Goal: Task Accomplishment & Management: Manage account settings

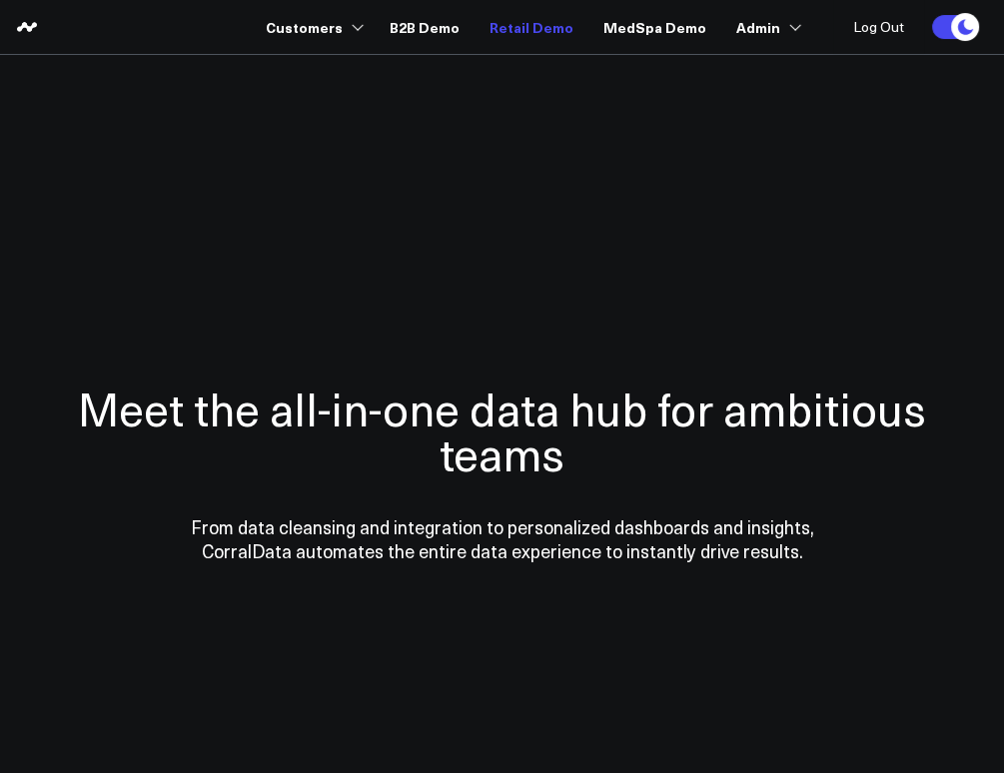
click at [527, 24] on link "Retail Demo" at bounding box center [532, 27] width 84 height 36
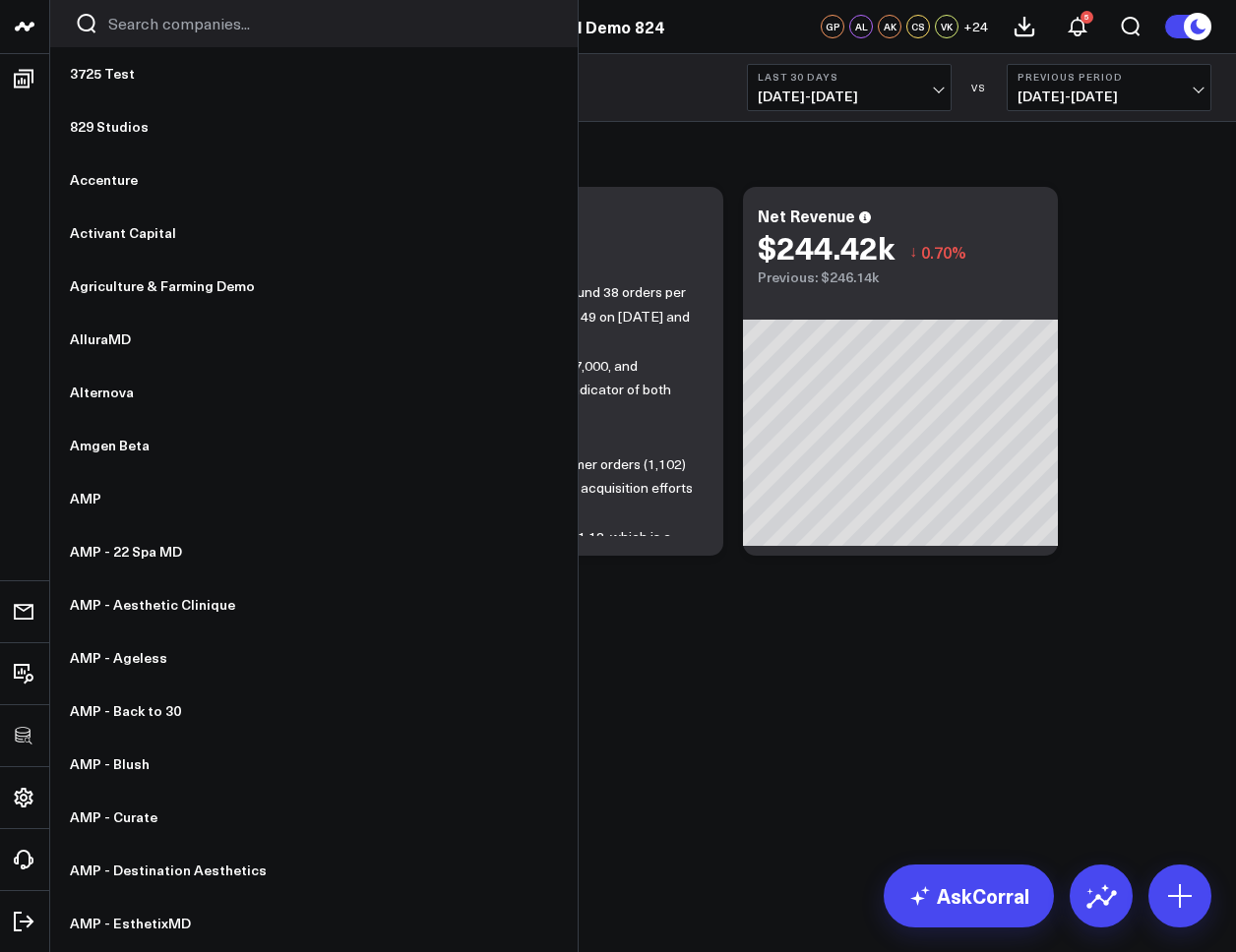
click at [168, 20] on input "Search companies input" at bounding box center [331, 24] width 445 height 22
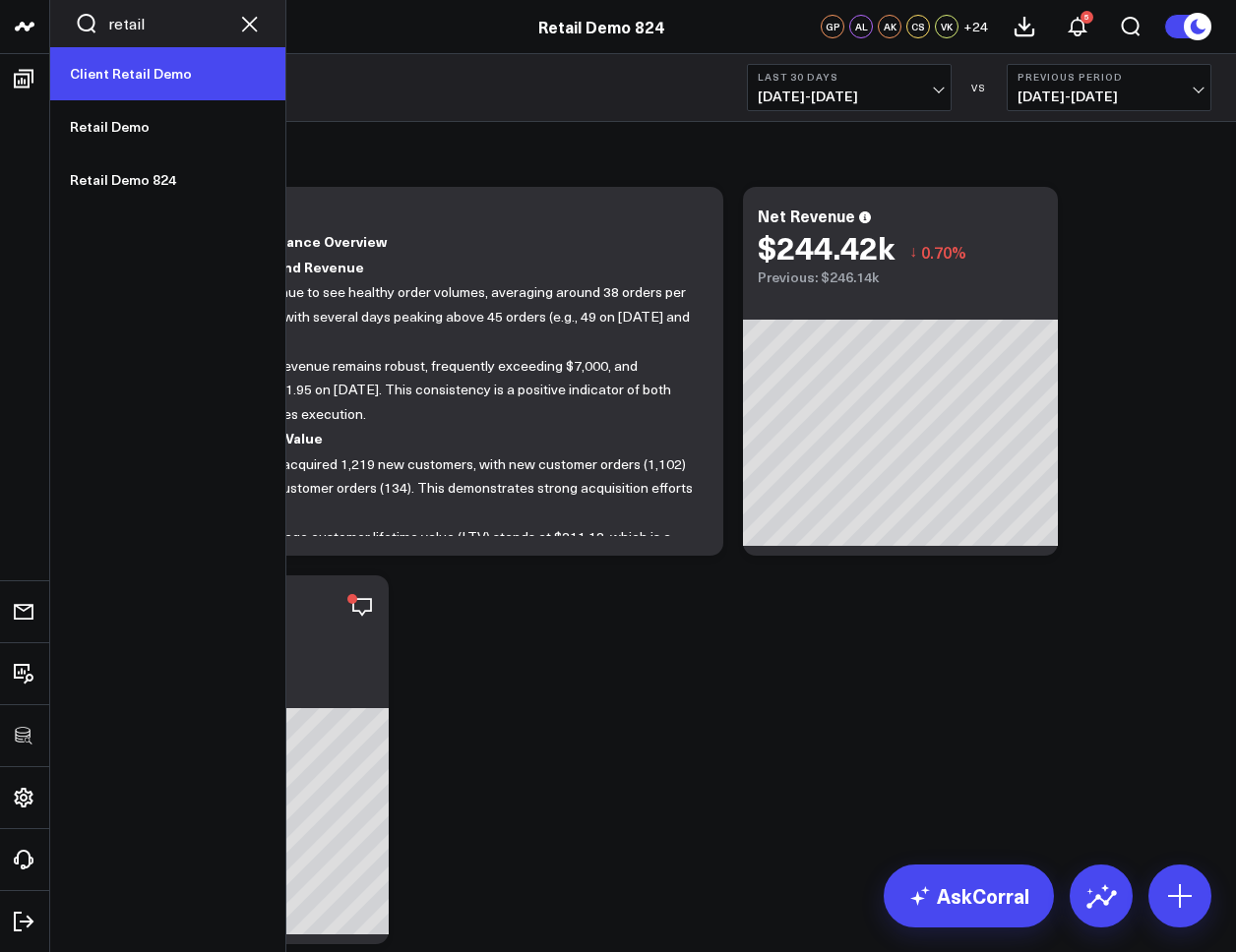
type input "retail"
click at [164, 75] on link "Client Retail Demo" at bounding box center [167, 74] width 235 height 53
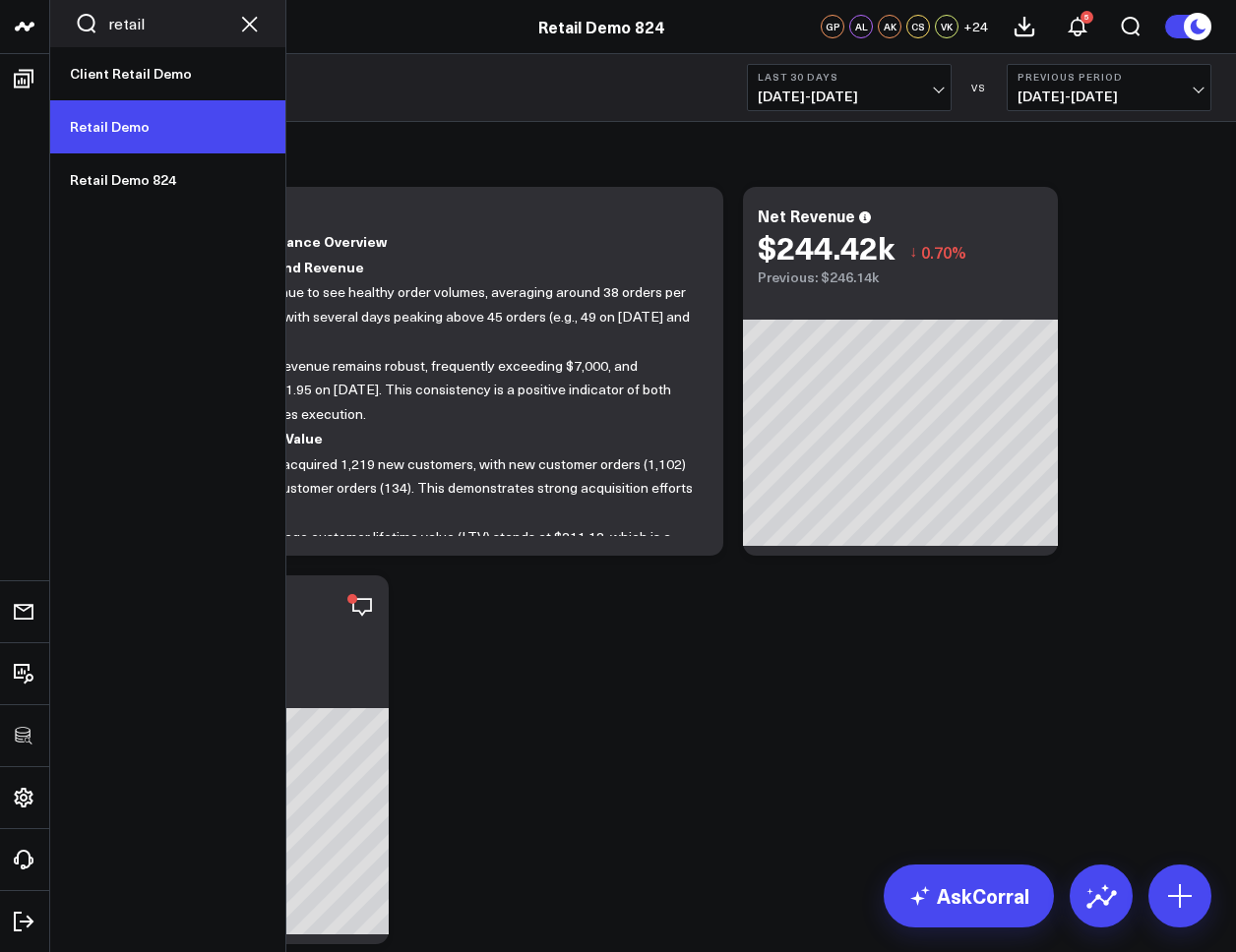
click at [138, 121] on link "Retail Demo" at bounding box center [167, 127] width 235 height 53
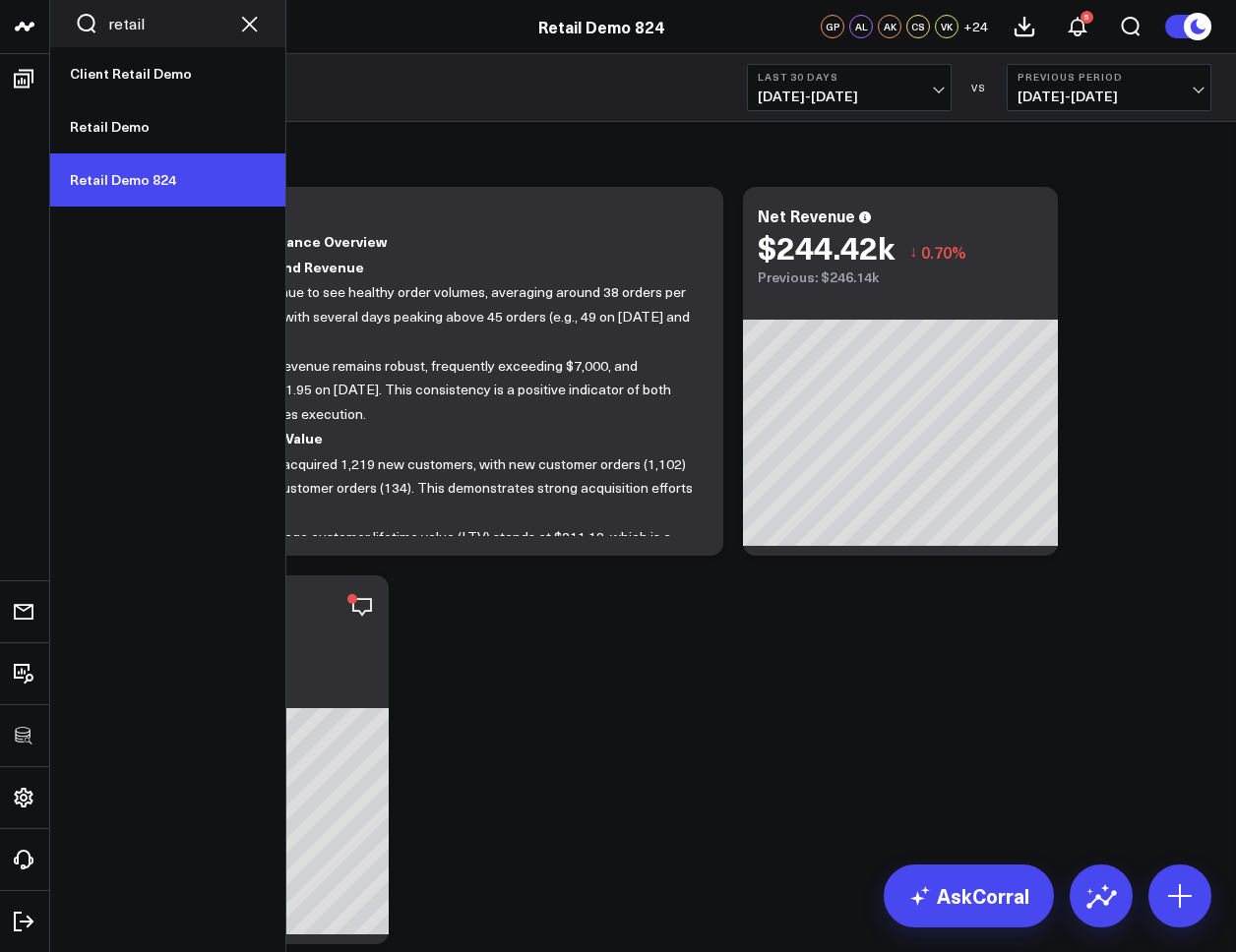
click at [136, 179] on link "Retail Demo 824" at bounding box center [167, 180] width 235 height 53
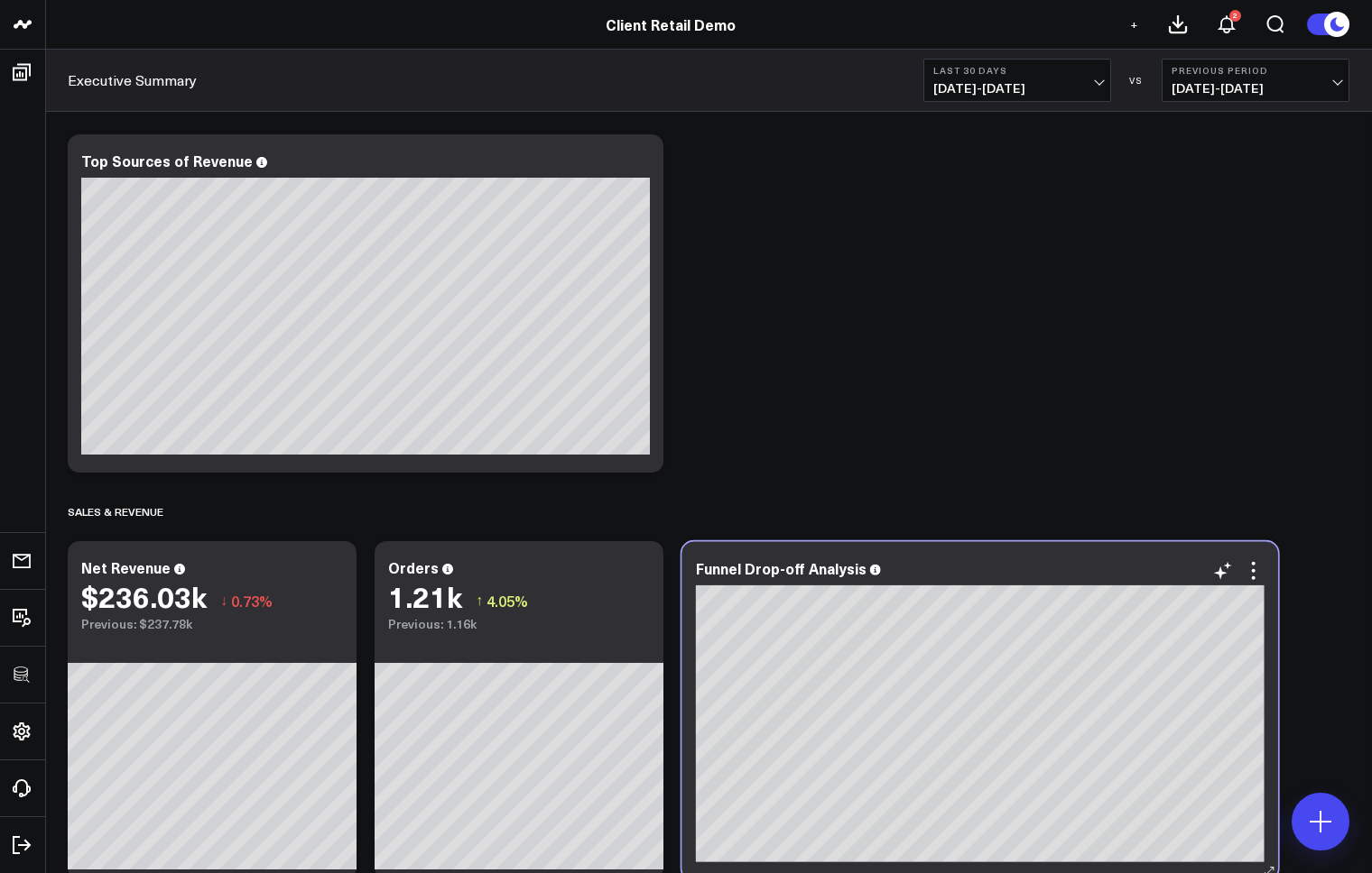
drag, startPoint x: 413, startPoint y: 169, endPoint x: 1027, endPoint y: 578, distance: 737.8
click at [1027, 578] on div "Funnel Drop-off Analysis" at bounding box center [979, 572] width 568 height 25
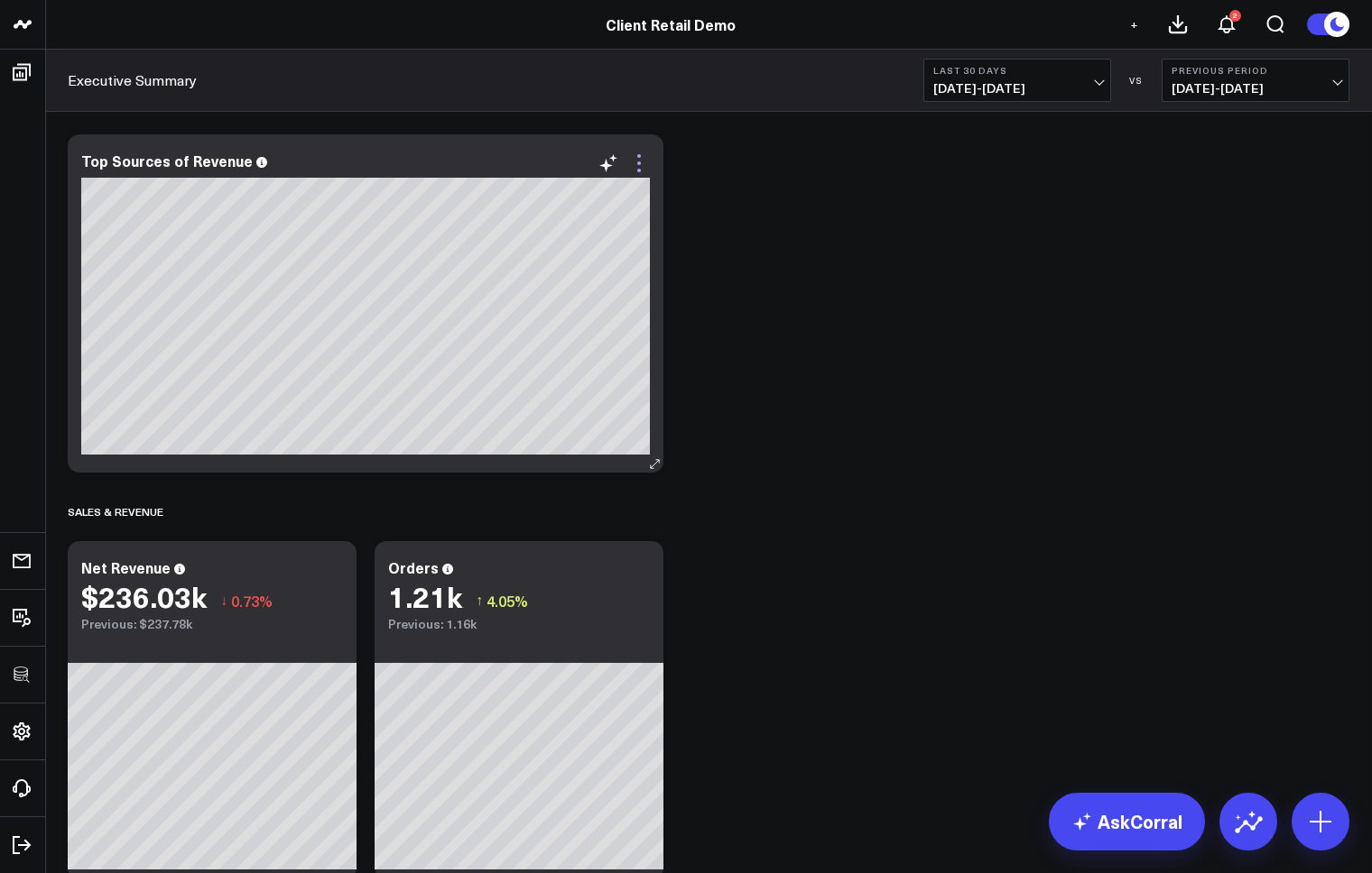
click at [639, 159] on icon at bounding box center [639, 163] width 22 height 22
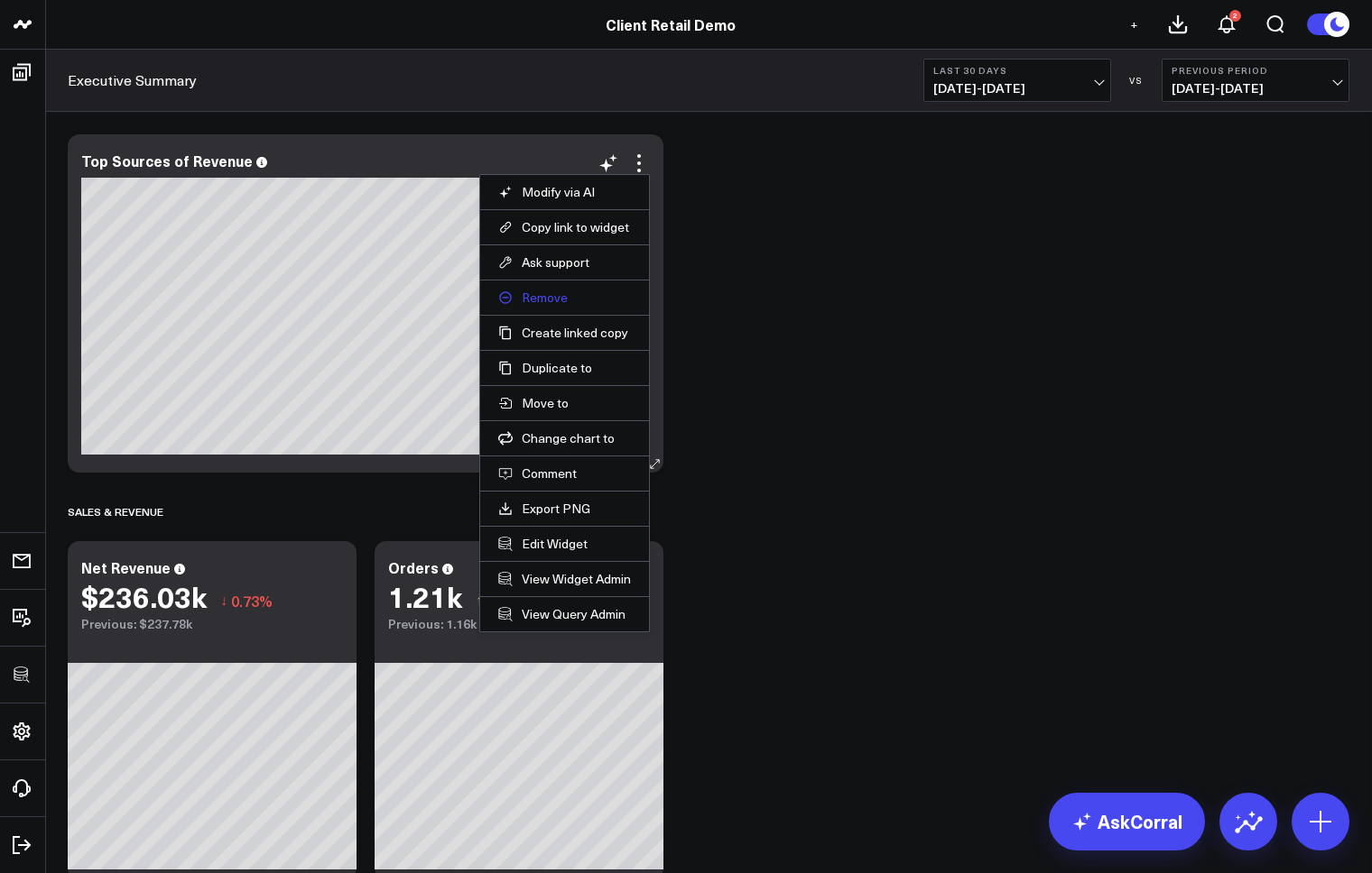
click at [531, 293] on button "Remove" at bounding box center [565, 298] width 133 height 16
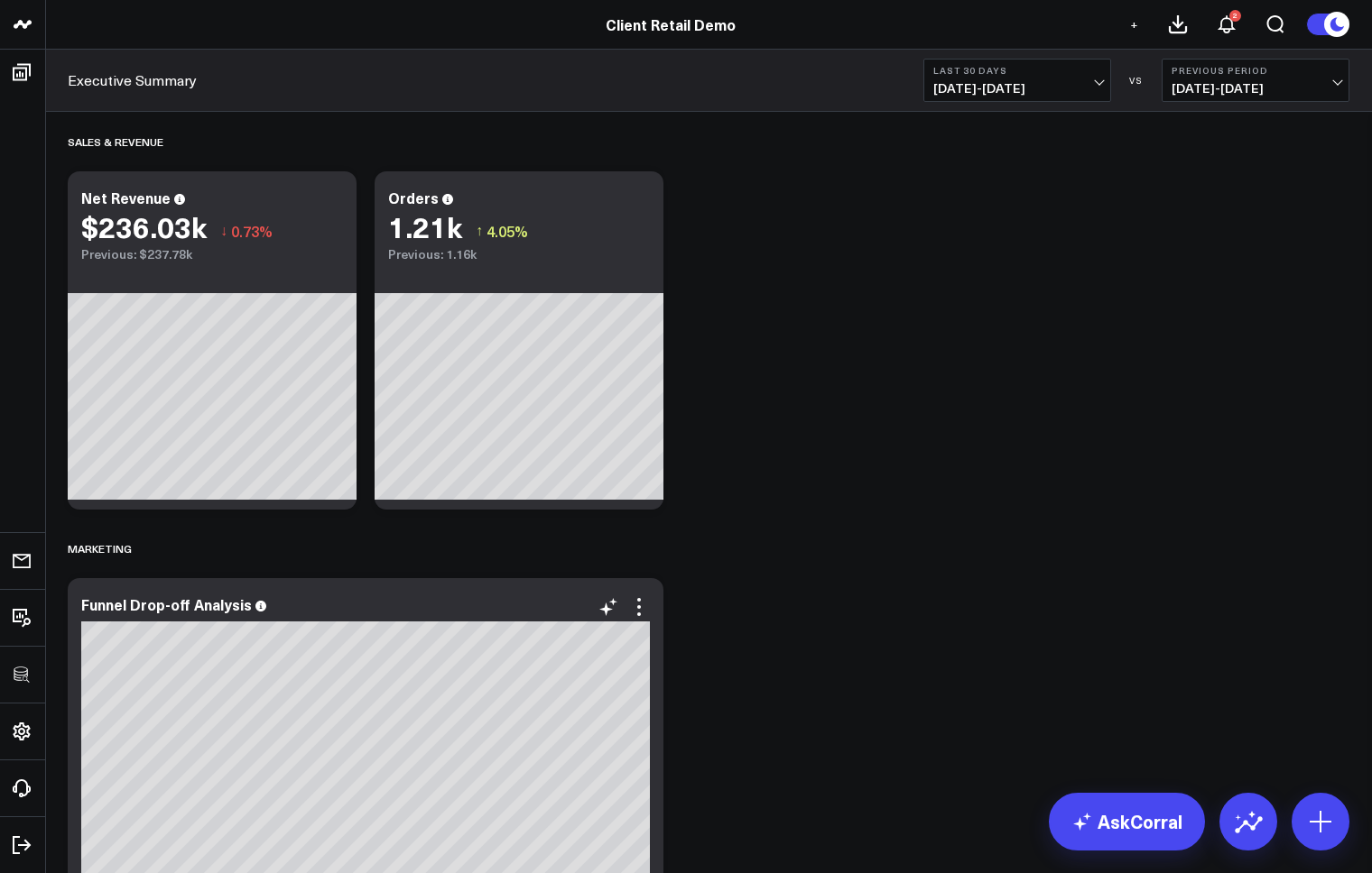
scroll to position [1, 0]
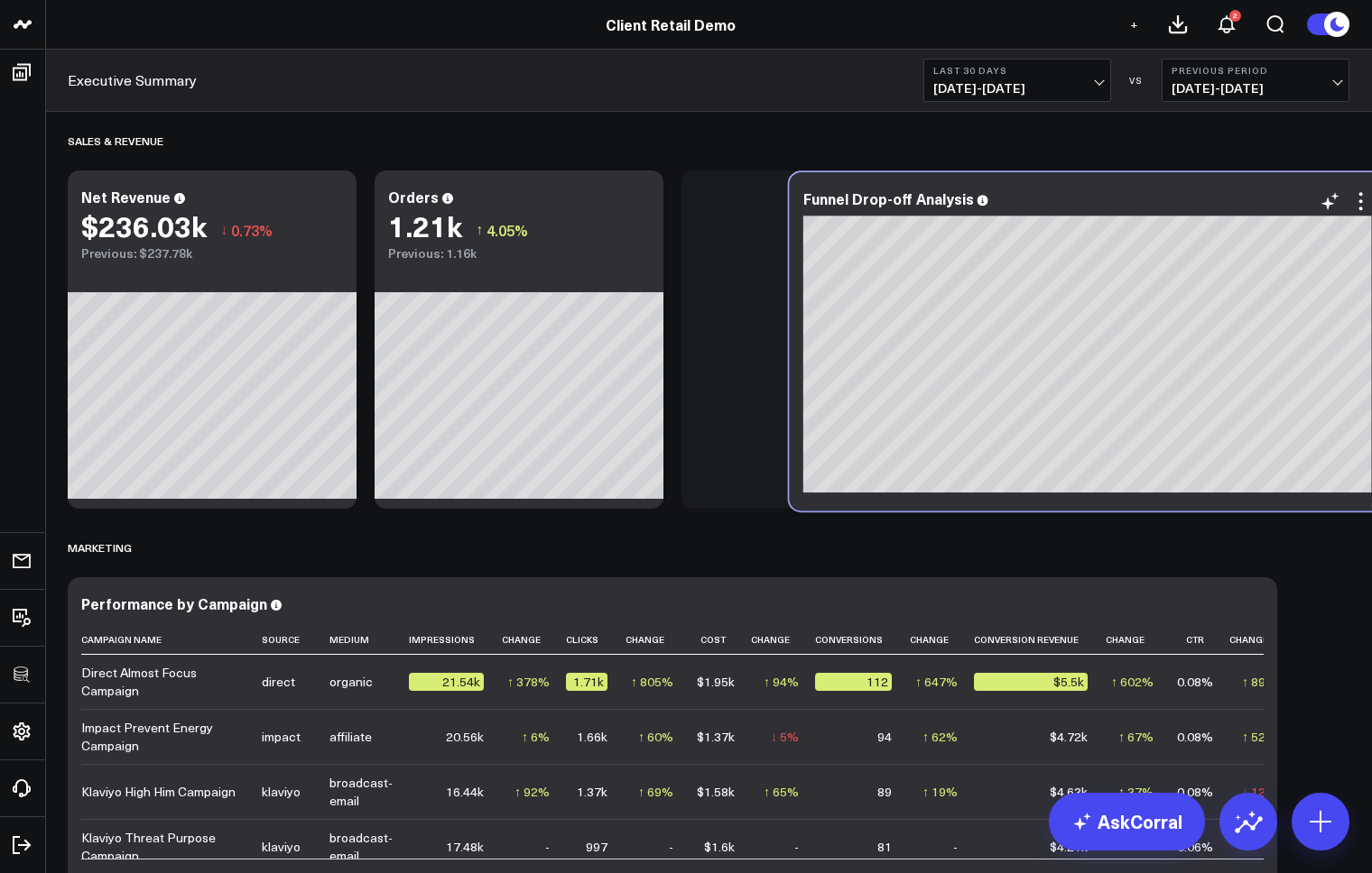
drag, startPoint x: 502, startPoint y: 582, endPoint x: 1186, endPoint y: 211, distance: 778.1
click at [1133, 211] on div at bounding box center [1087, 213] width 568 height 5
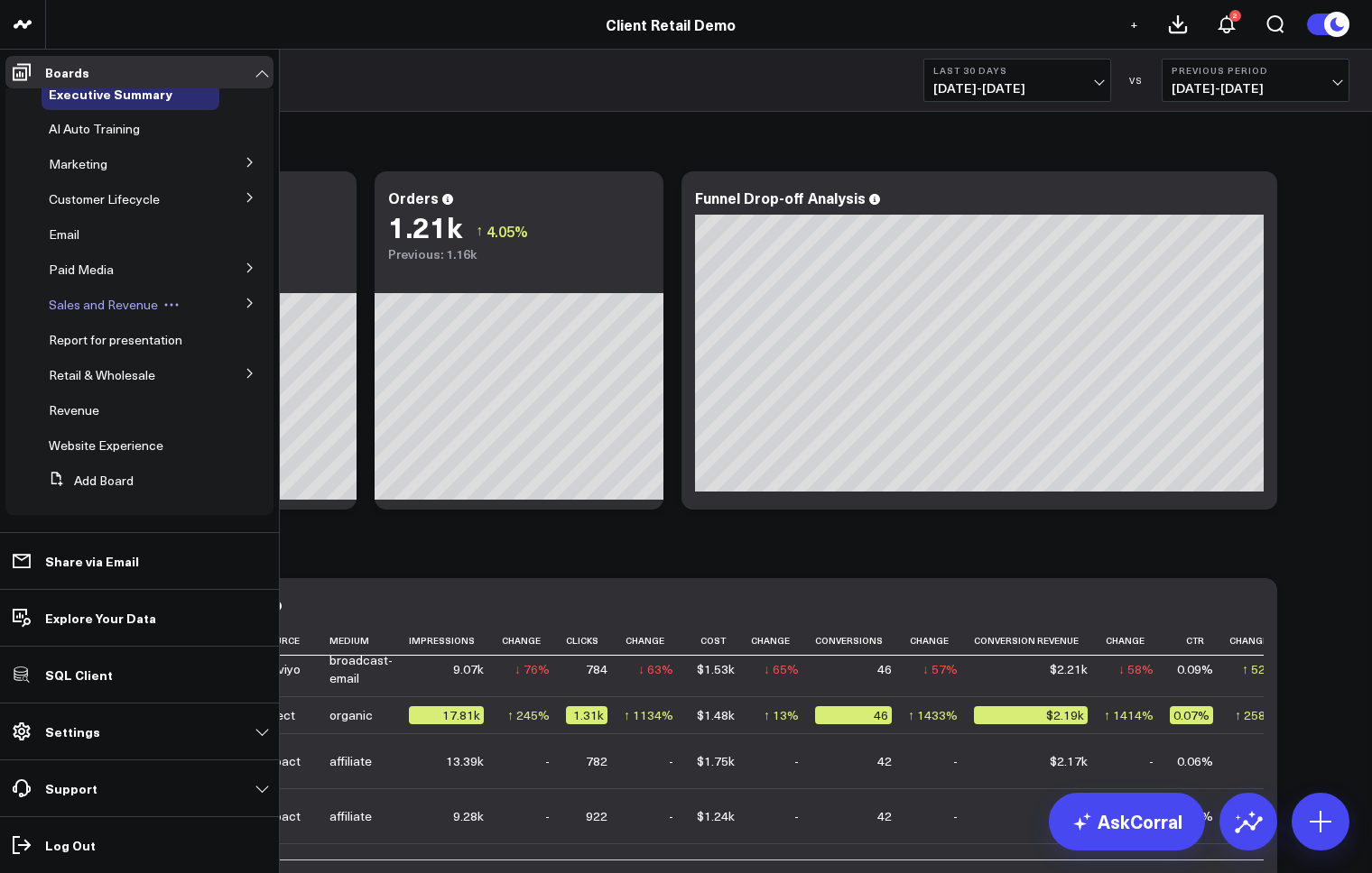
scroll to position [0, 0]
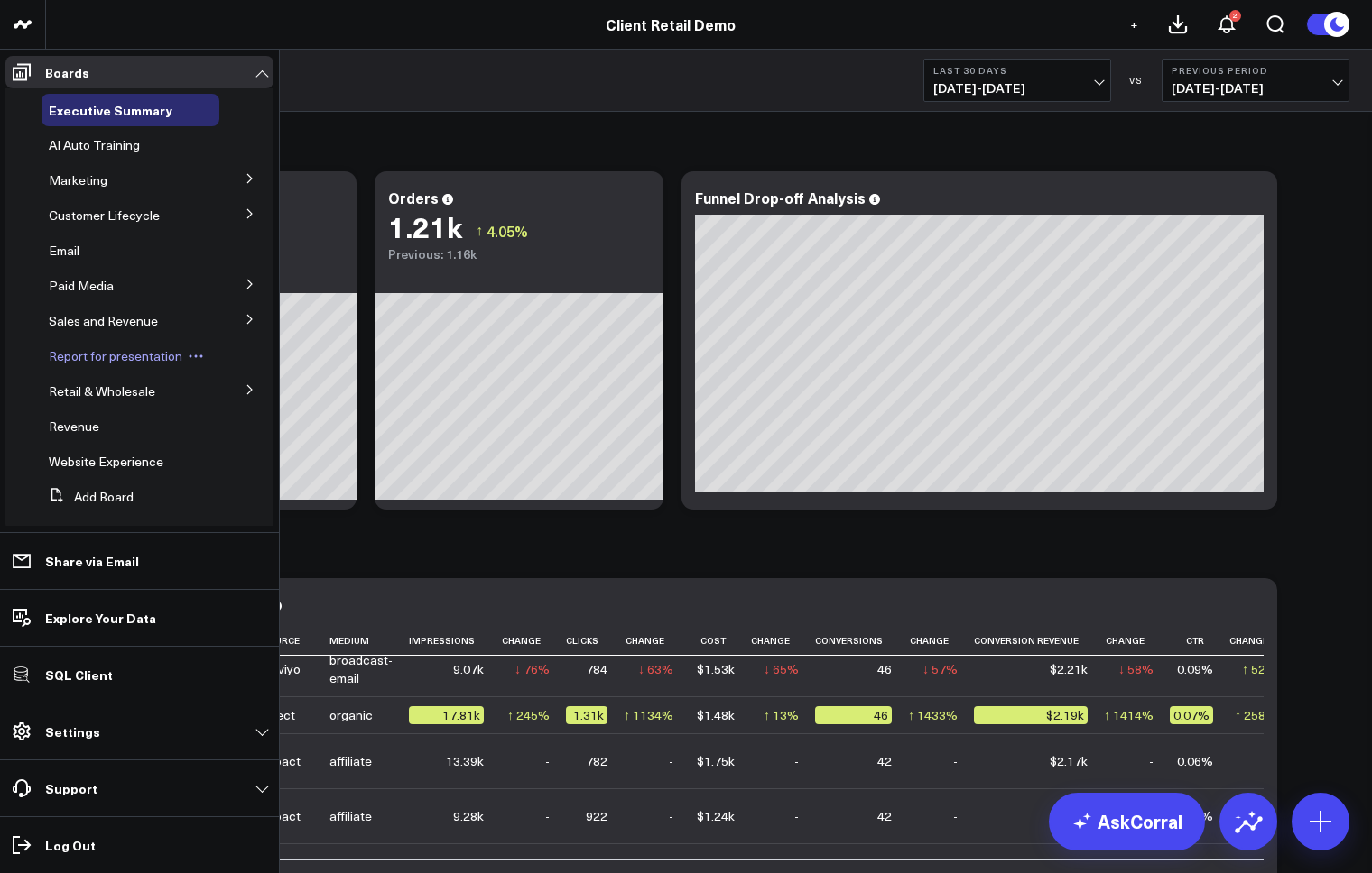
click at [139, 358] on span "Report for presentation" at bounding box center [116, 356] width 134 height 17
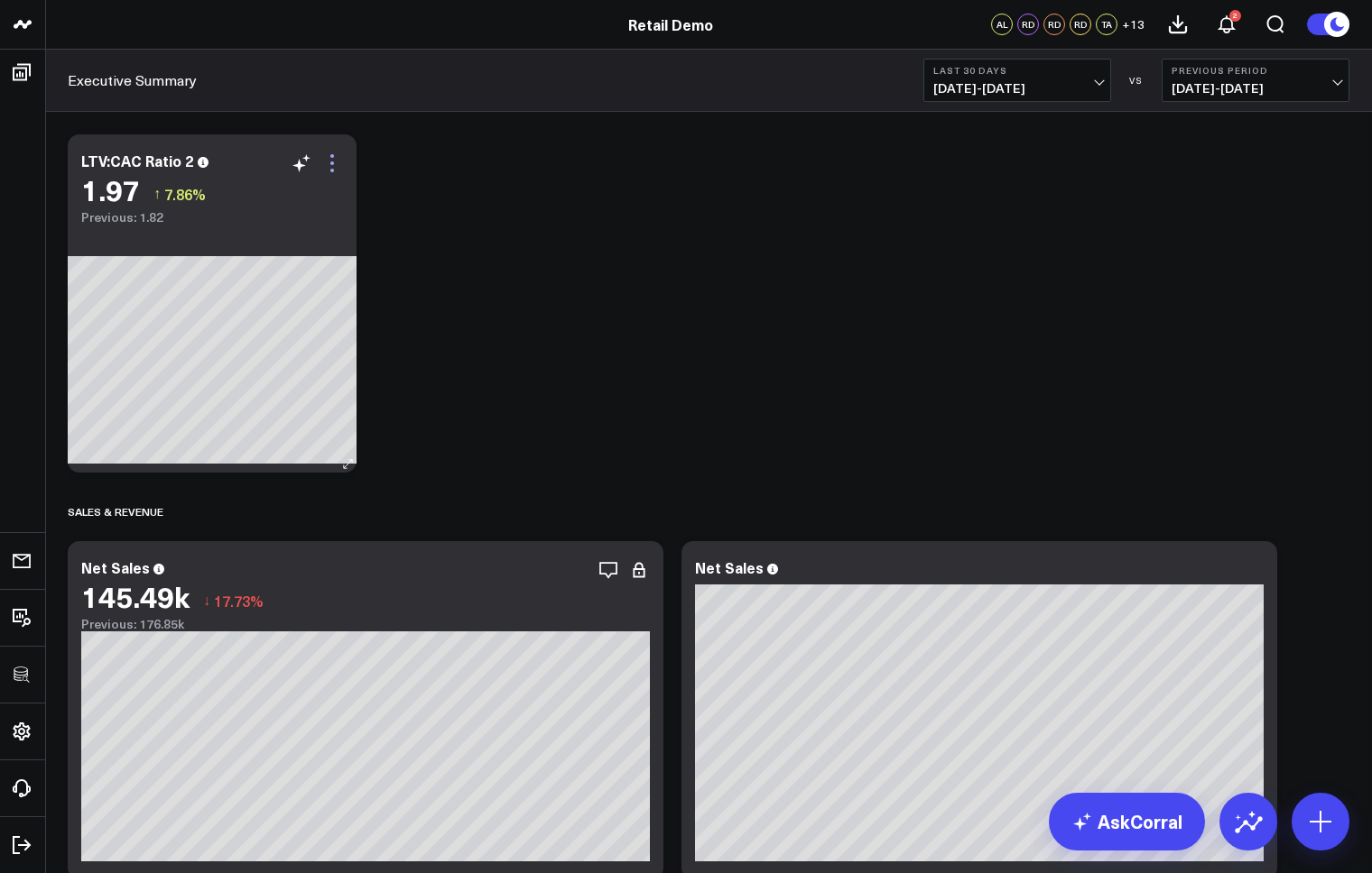
click at [331, 163] on icon at bounding box center [332, 163] width 4 height 4
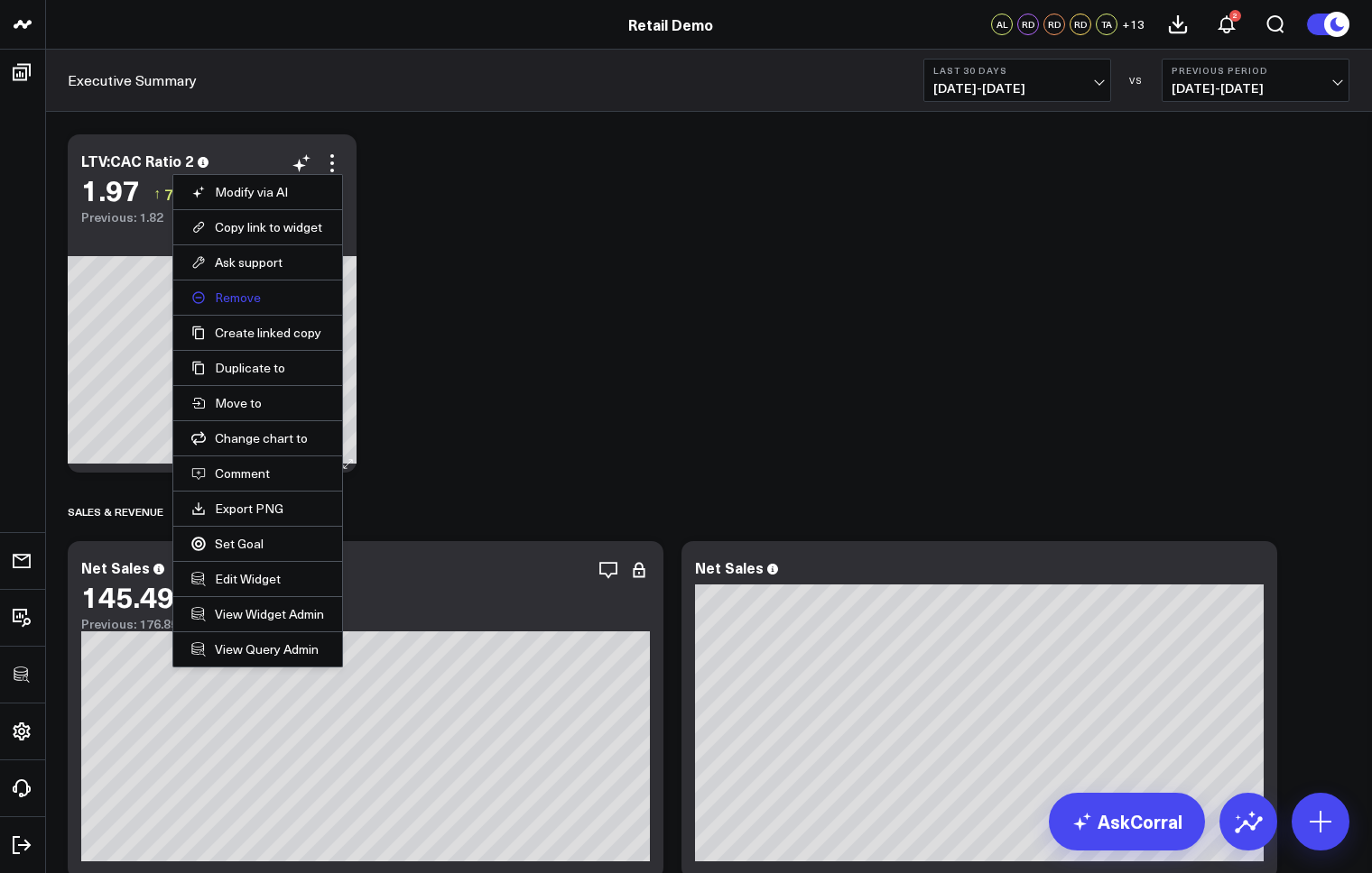
click at [237, 295] on button "Remove" at bounding box center [257, 298] width 133 height 16
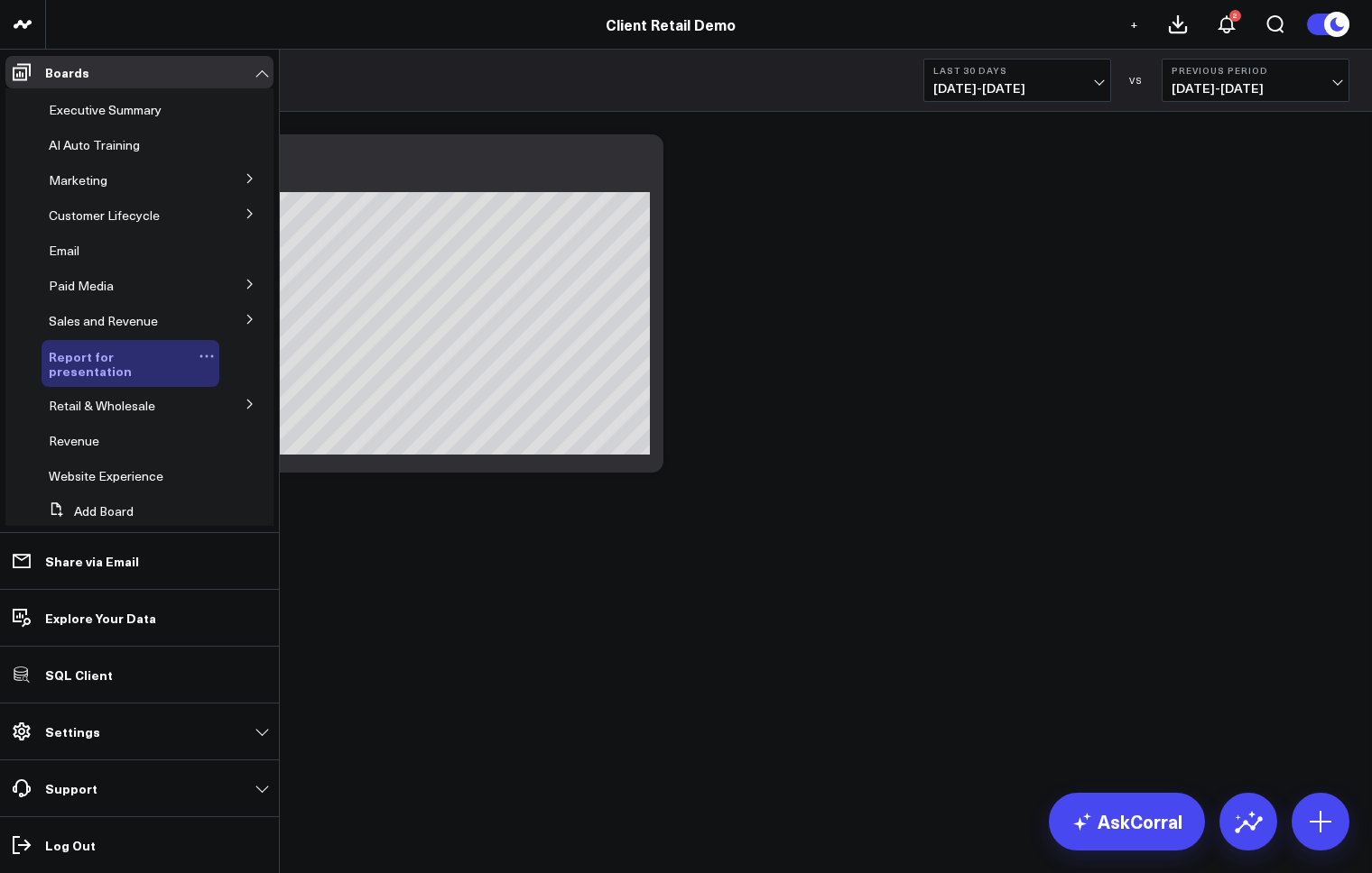
click at [199, 353] on icon at bounding box center [207, 357] width 16 height 16
click at [257, 487] on button "Delete Board" at bounding box center [281, 486] width 146 height 35
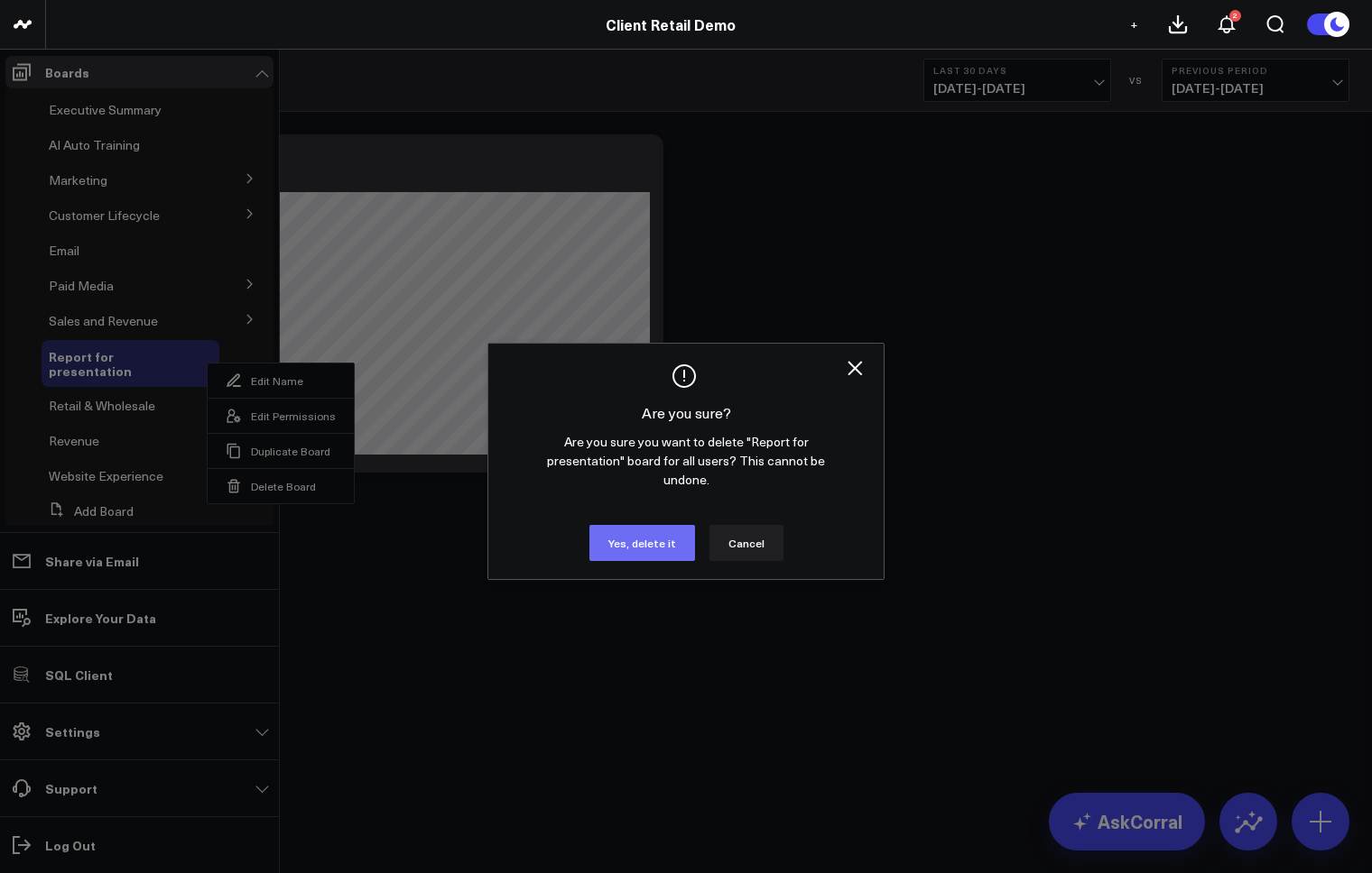
click at [664, 528] on button "Yes, delete it" at bounding box center [641, 543] width 106 height 36
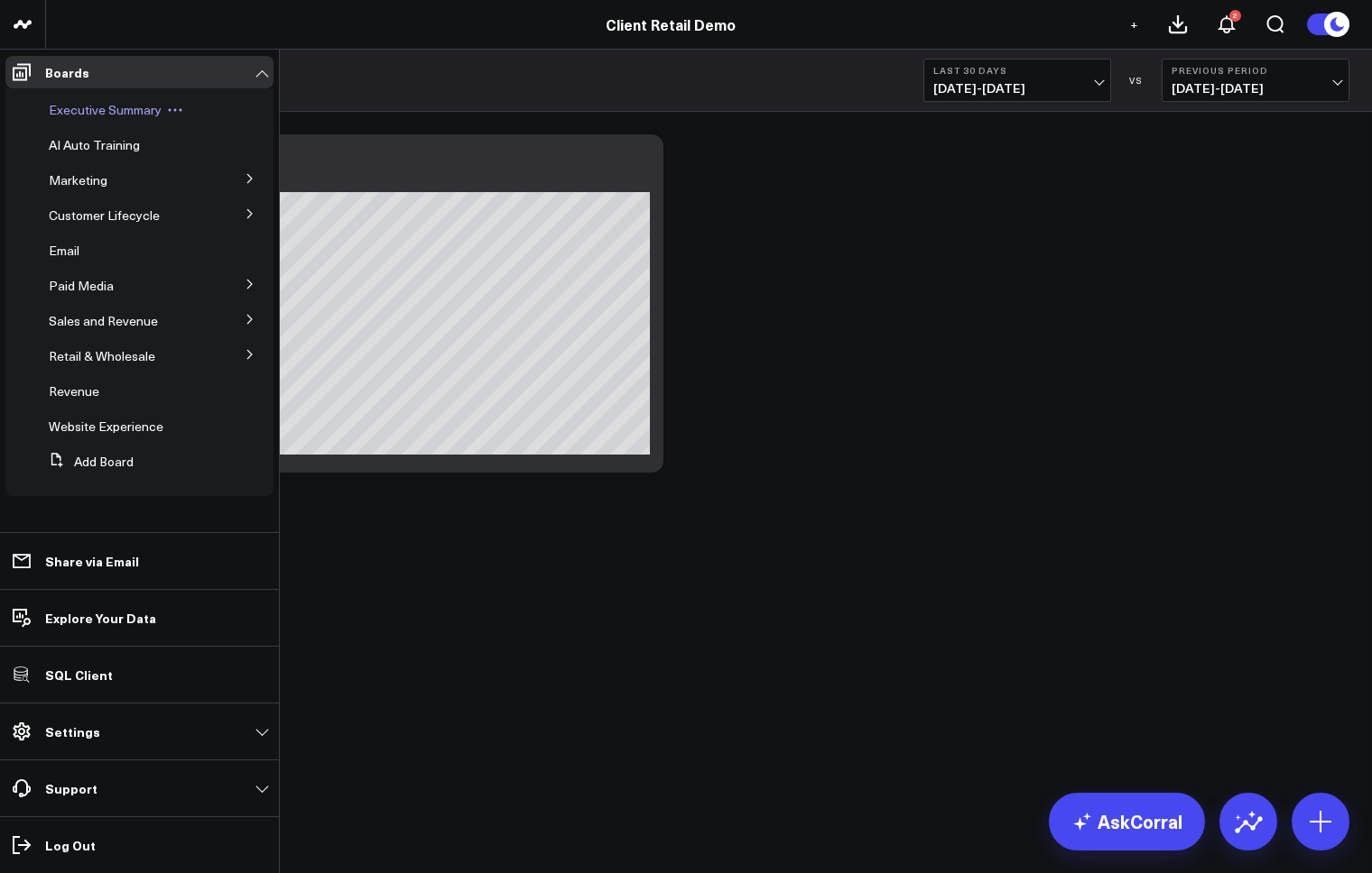
click at [114, 109] on span "Executive Summary" at bounding box center [105, 109] width 113 height 17
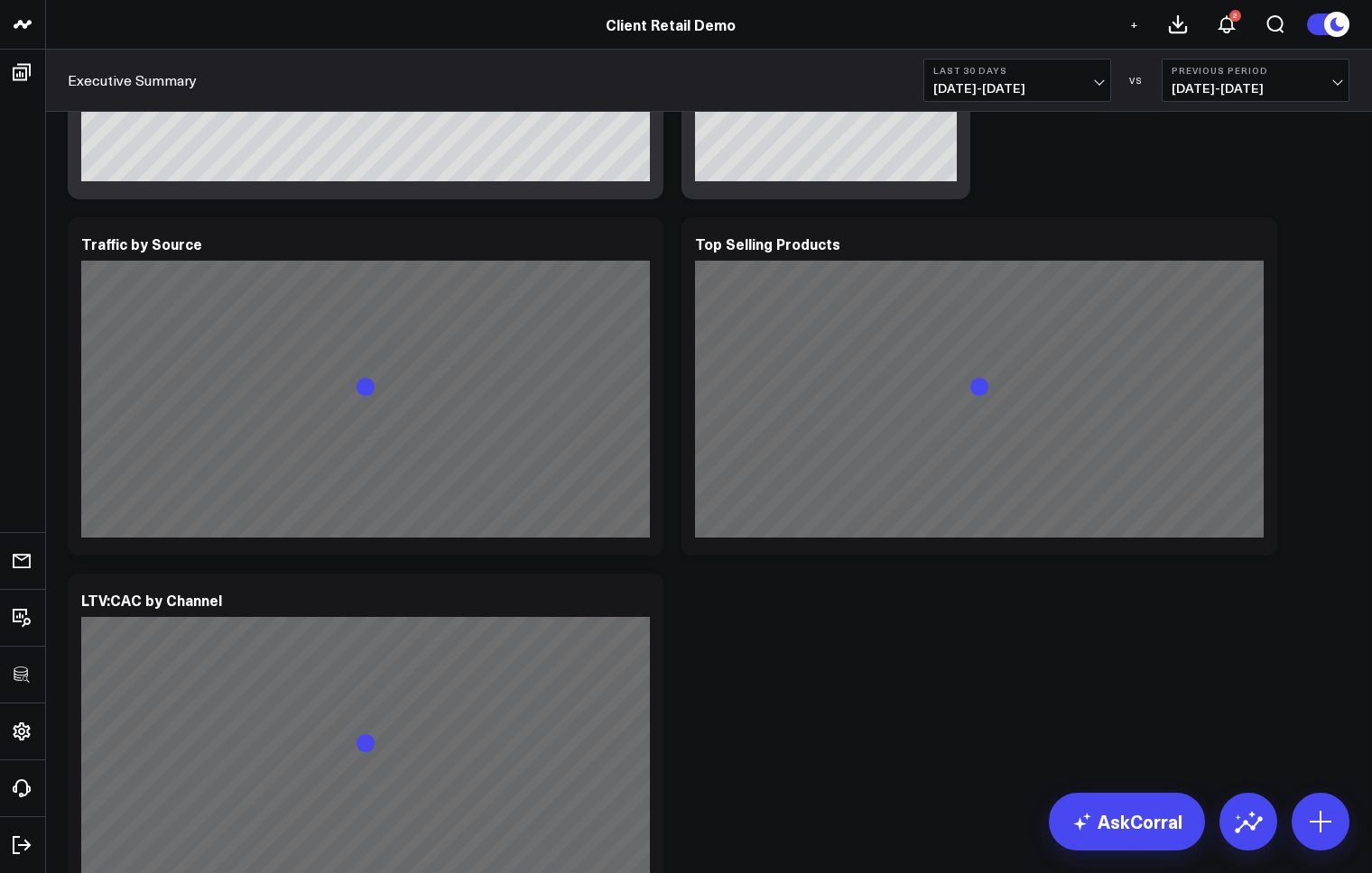
scroll to position [2856, 0]
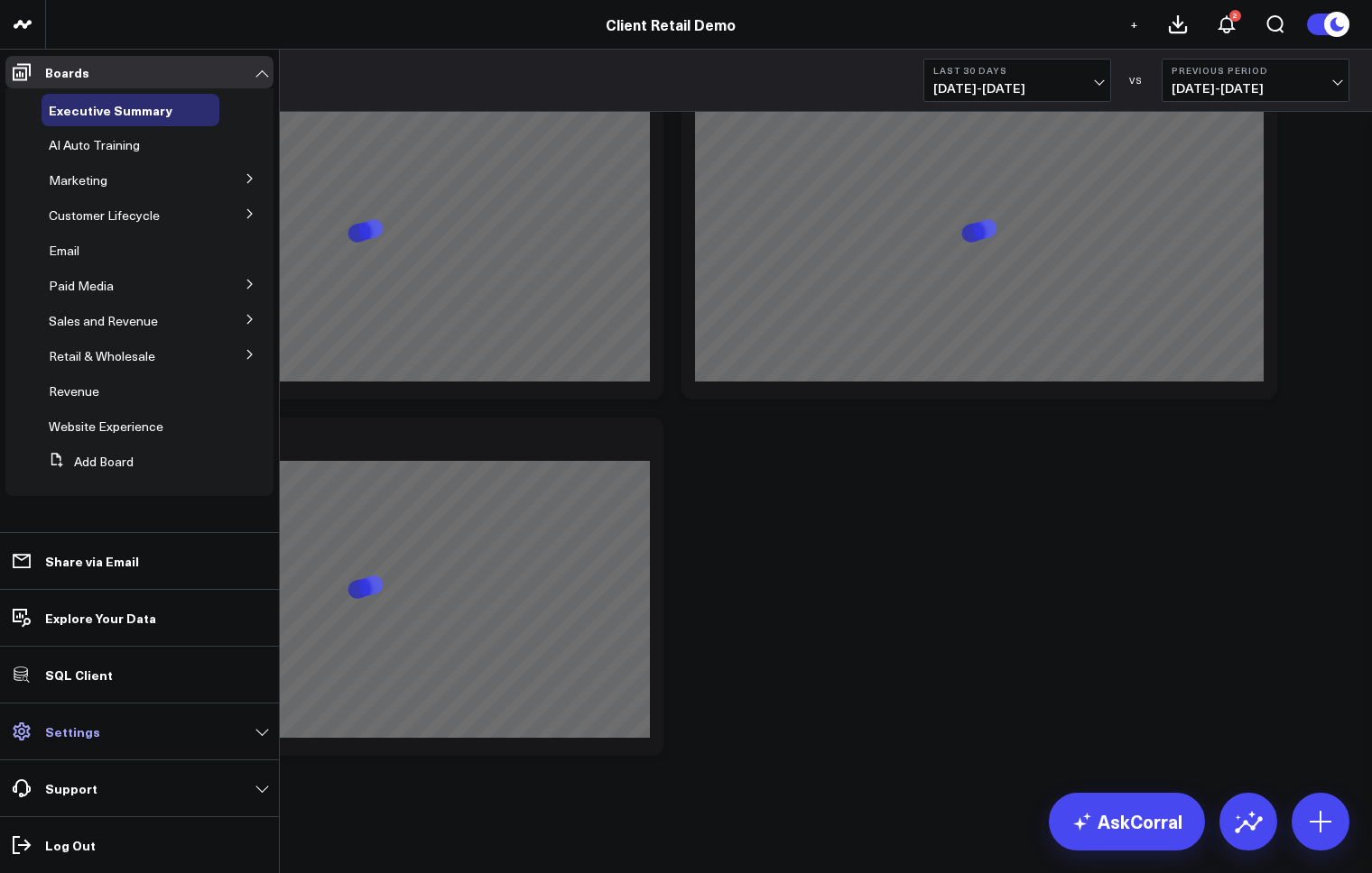
click at [80, 724] on p "Settings" at bounding box center [72, 731] width 55 height 14
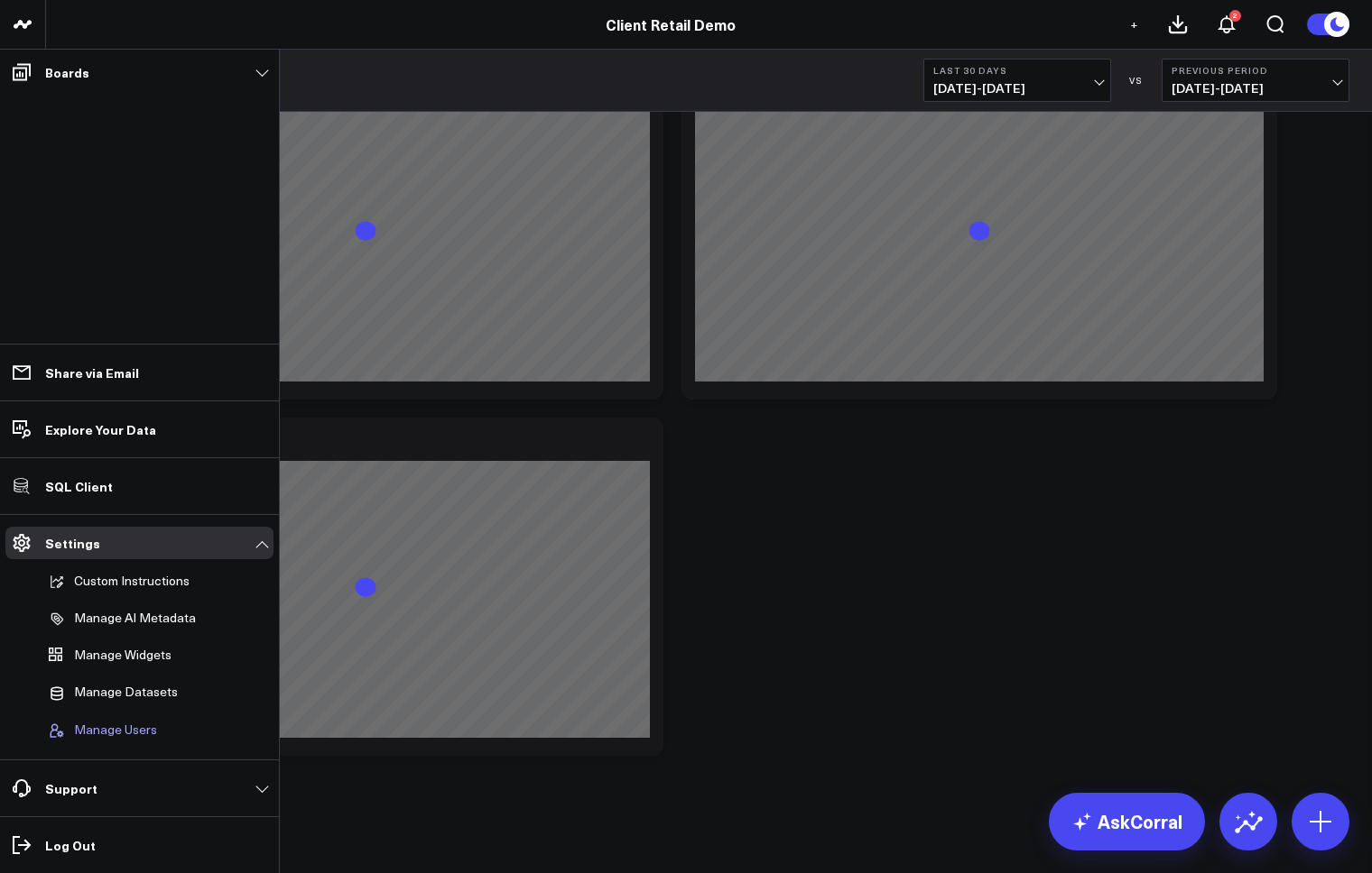
click at [121, 729] on span "Manage Users" at bounding box center [116, 730] width 83 height 16
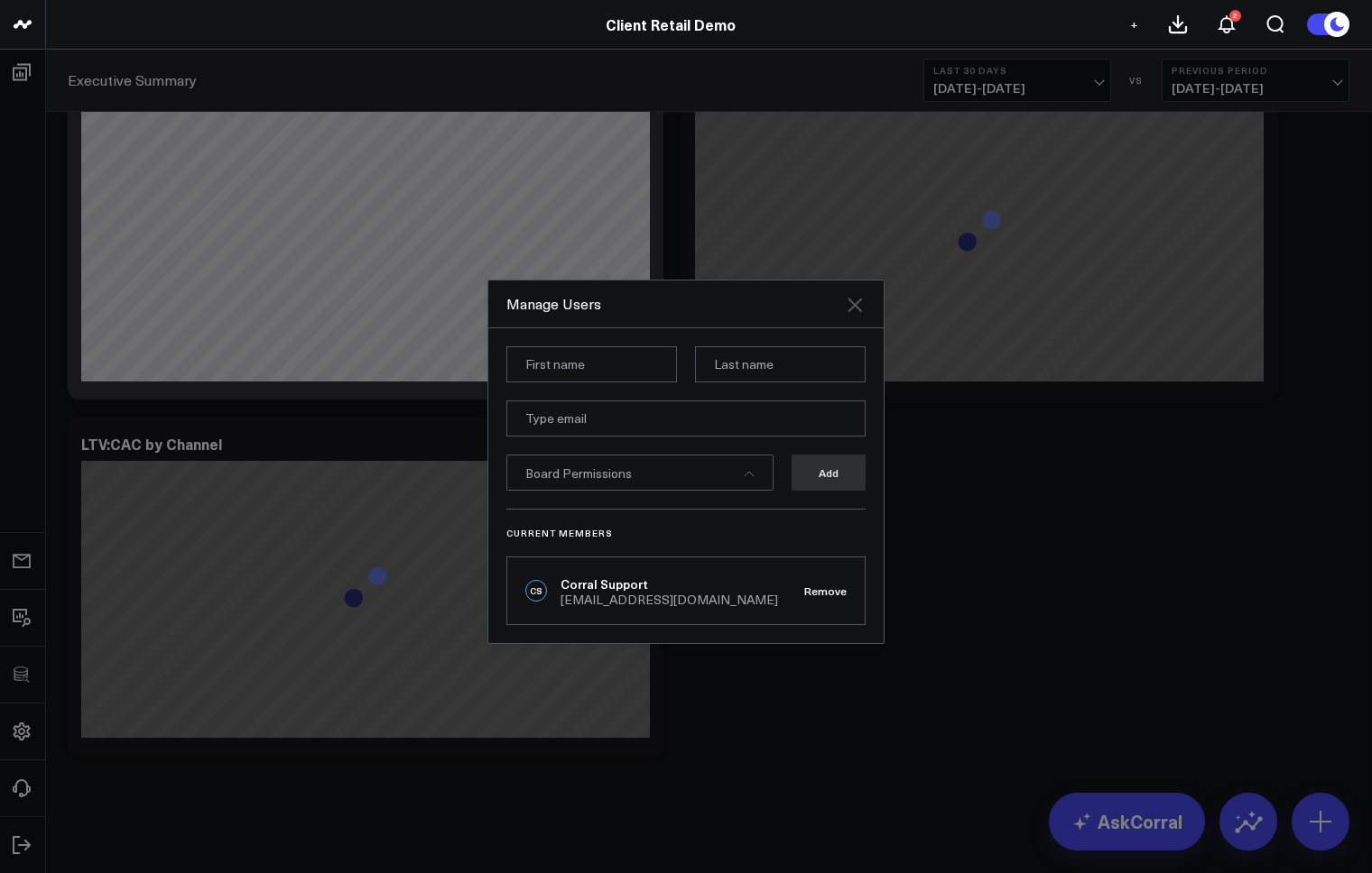
click at [859, 307] on icon at bounding box center [854, 305] width 22 height 22
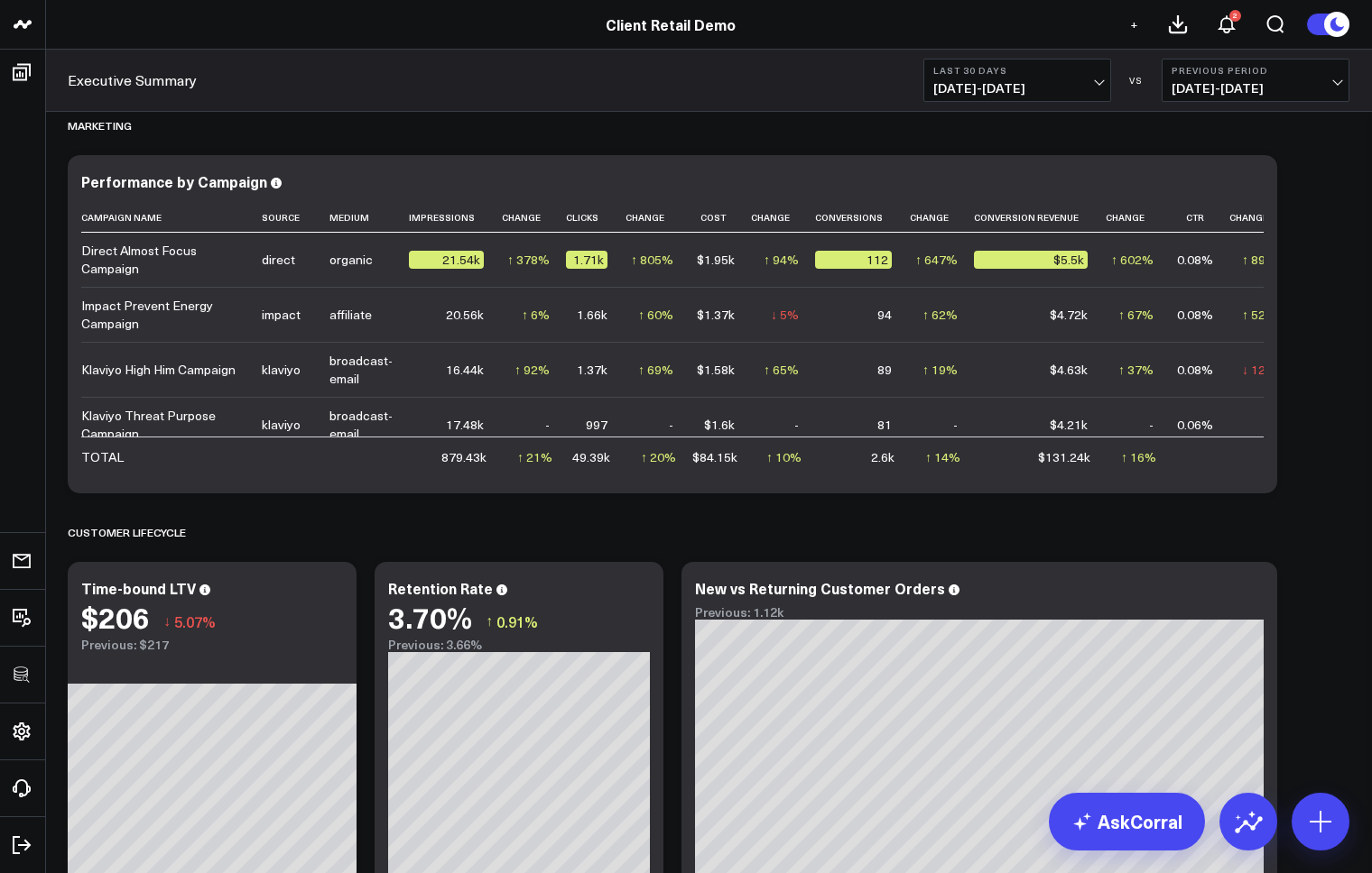
scroll to position [0, 0]
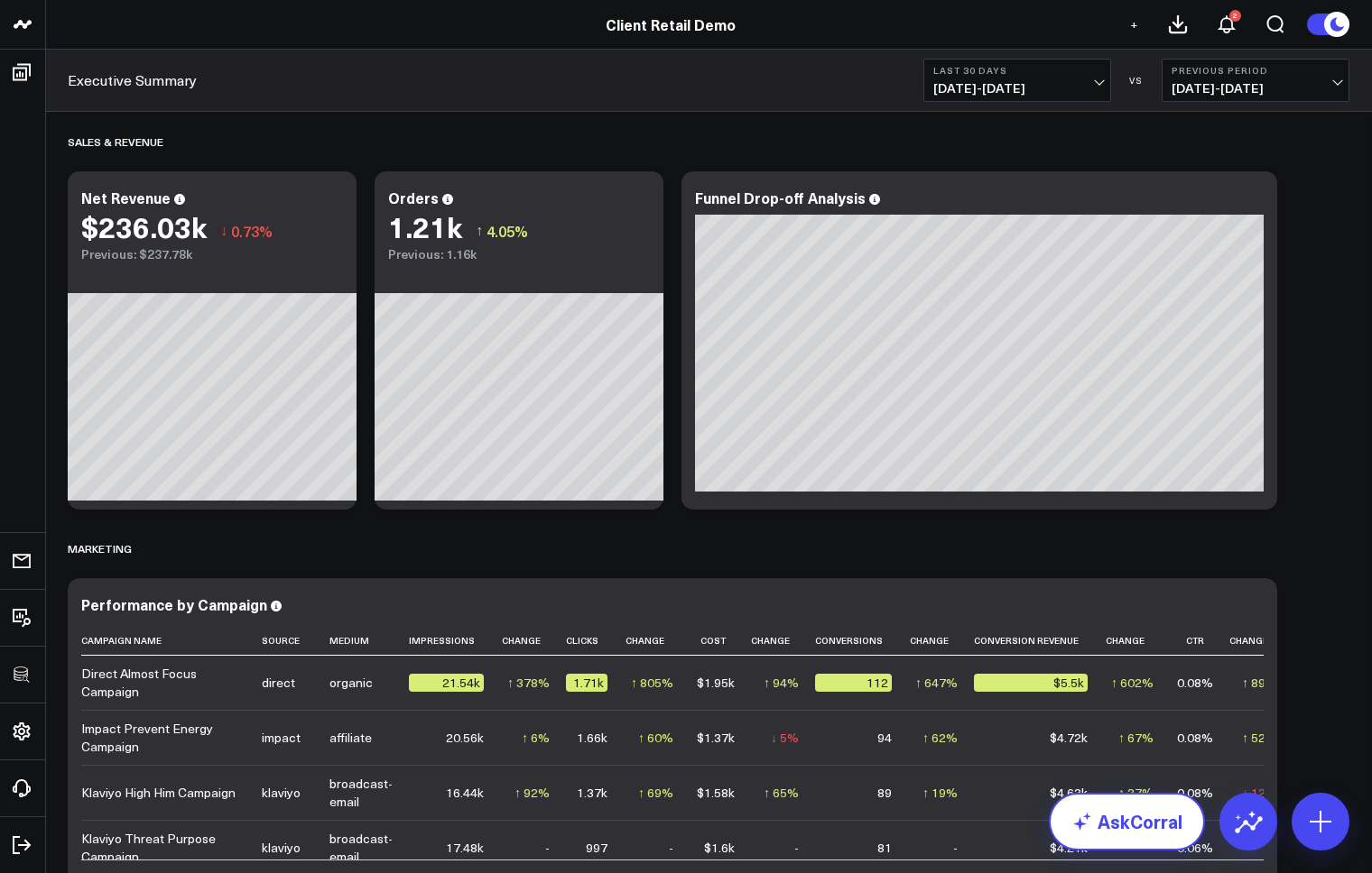
click at [1145, 825] on link "AskCorral" at bounding box center [1126, 822] width 156 height 58
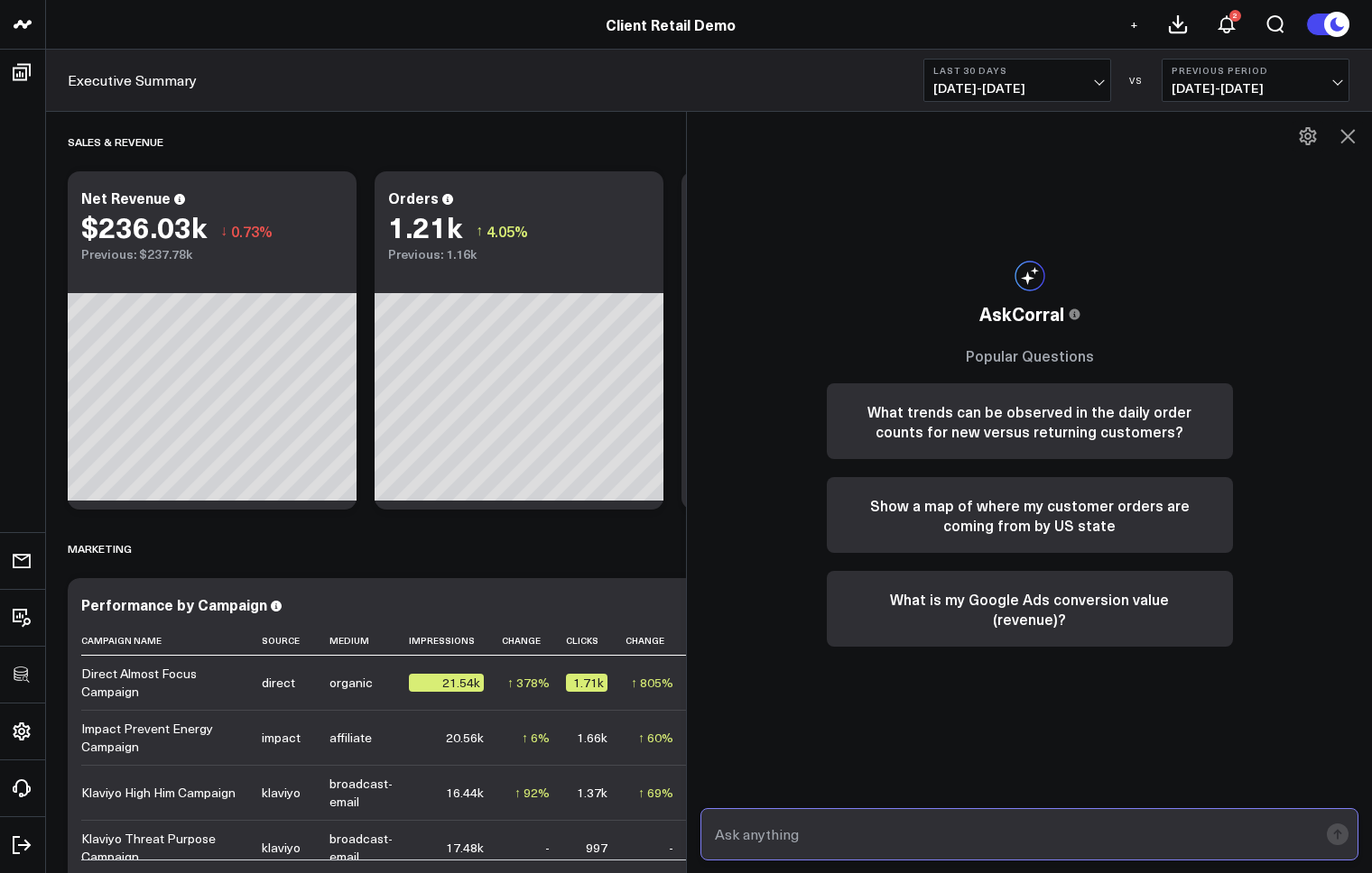
click at [823, 841] on input "text" at bounding box center [1013, 834] width 607 height 33
type input "what are my top sources of revenue?"
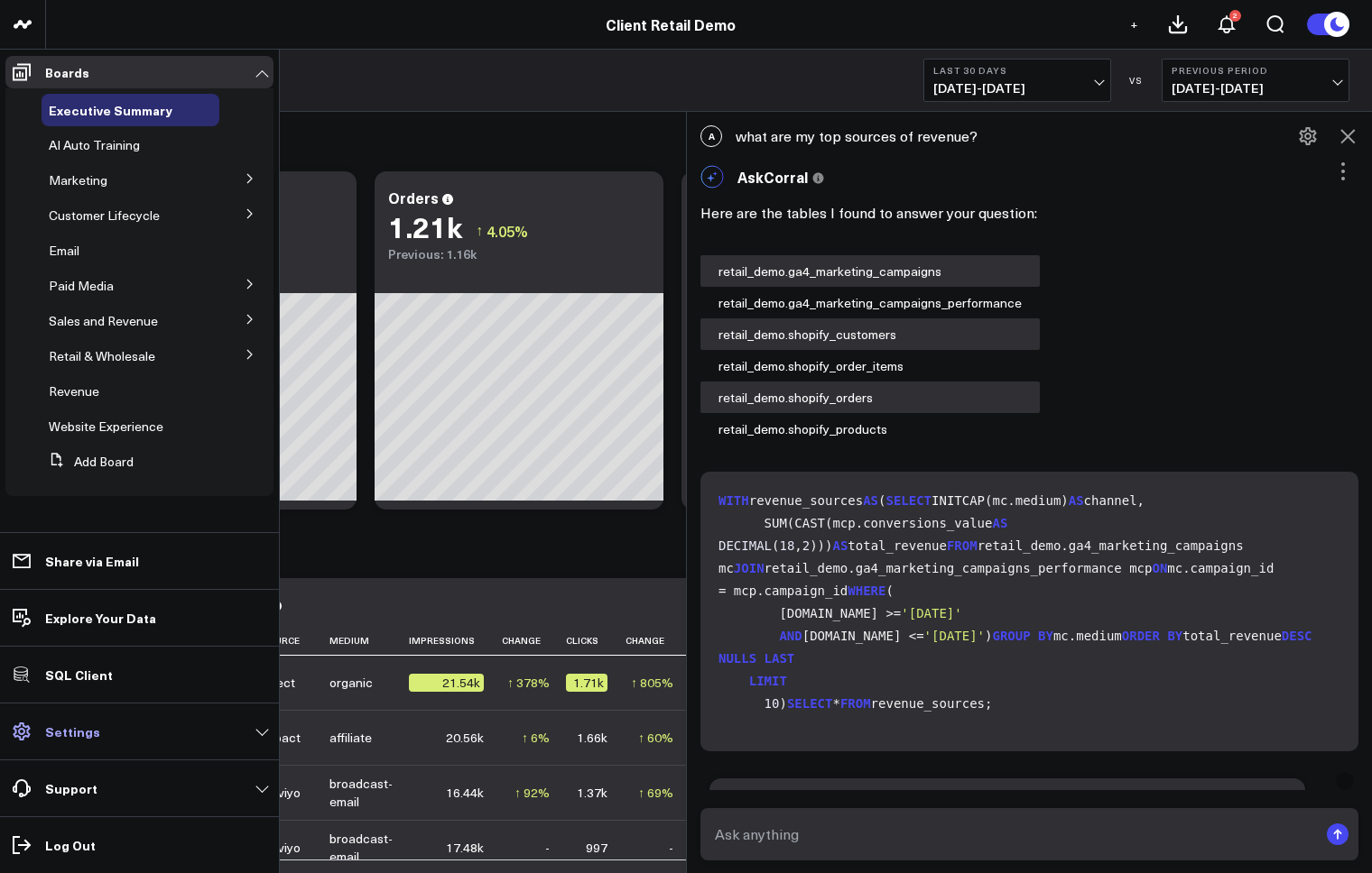
click at [57, 735] on p "Settings" at bounding box center [72, 731] width 55 height 14
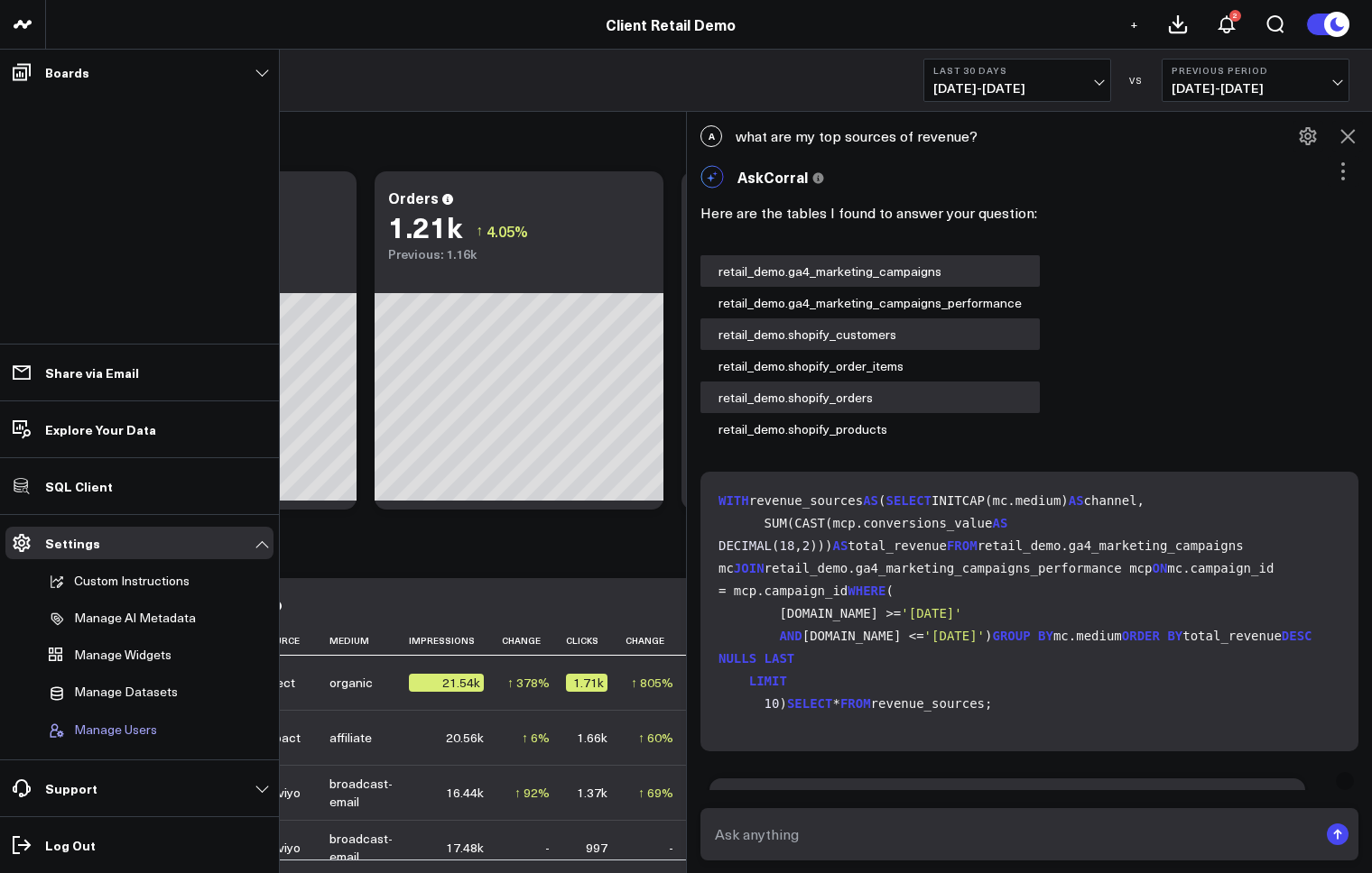
click at [114, 724] on span "Manage Users" at bounding box center [116, 730] width 83 height 16
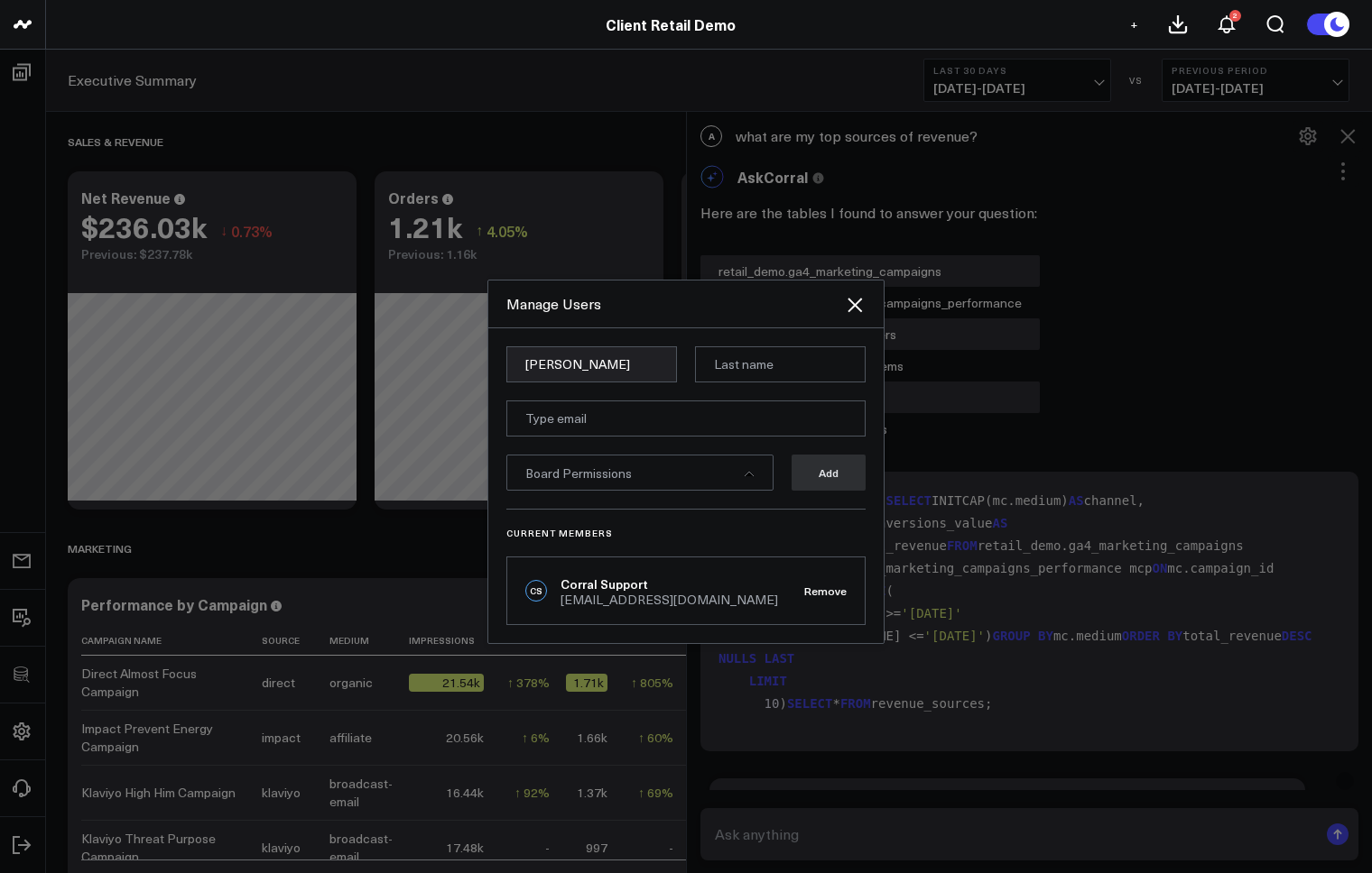
type input "Lance"
type input "Muranga"
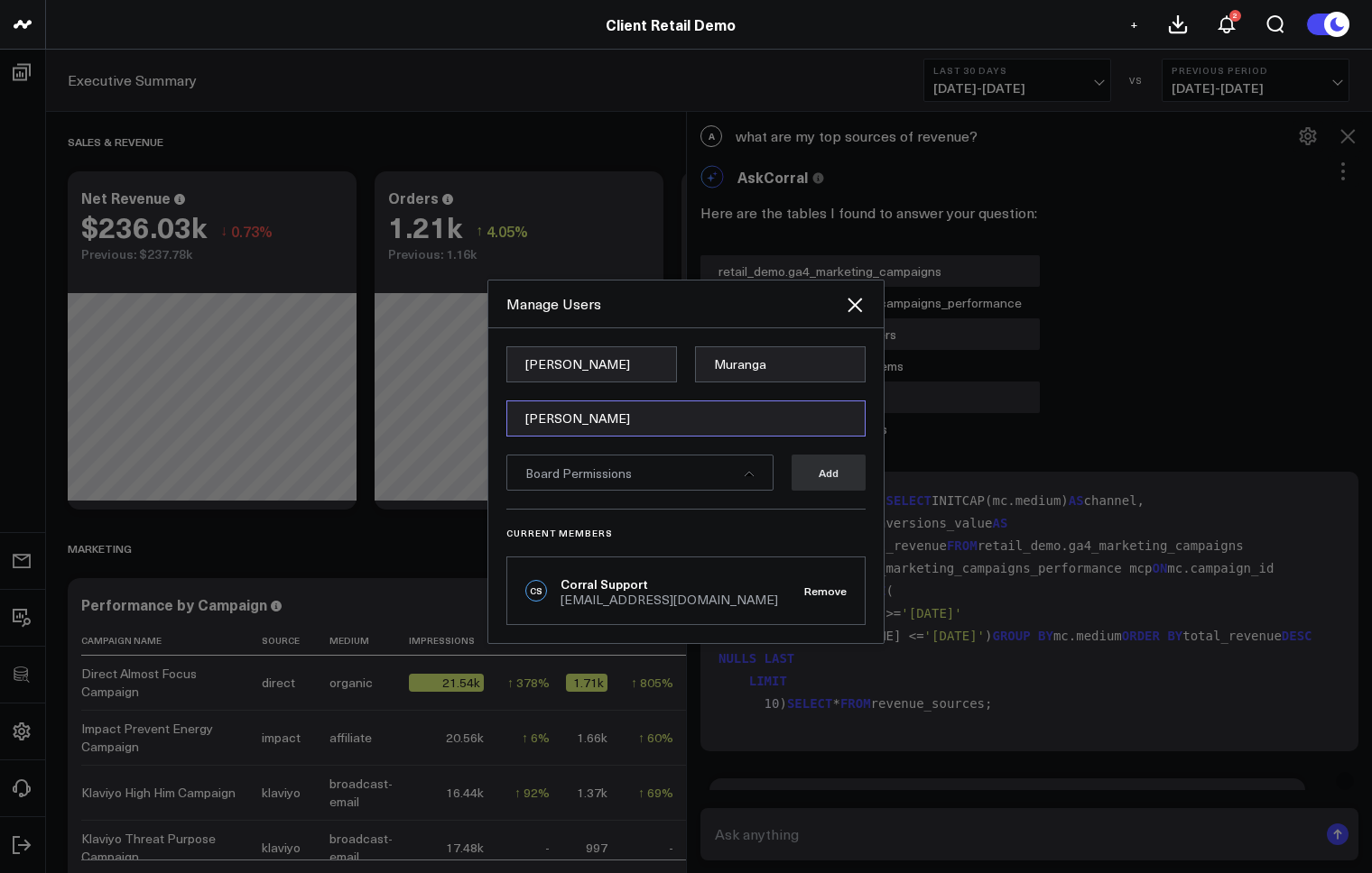
drag, startPoint x: 579, startPoint y: 419, endPoint x: 438, endPoint y: 408, distance: 141.4
click at [438, 408] on div "Manage Users Lance Muranga lance Board Permissions Add Current Members CS Corra…" at bounding box center [686, 461] width 1372 height 823
paste input ".muranaga@vokal.io"
type input "lance.muranaga@vokal.io"
click at [664, 478] on div "Board Permissions" at bounding box center [639, 473] width 267 height 36
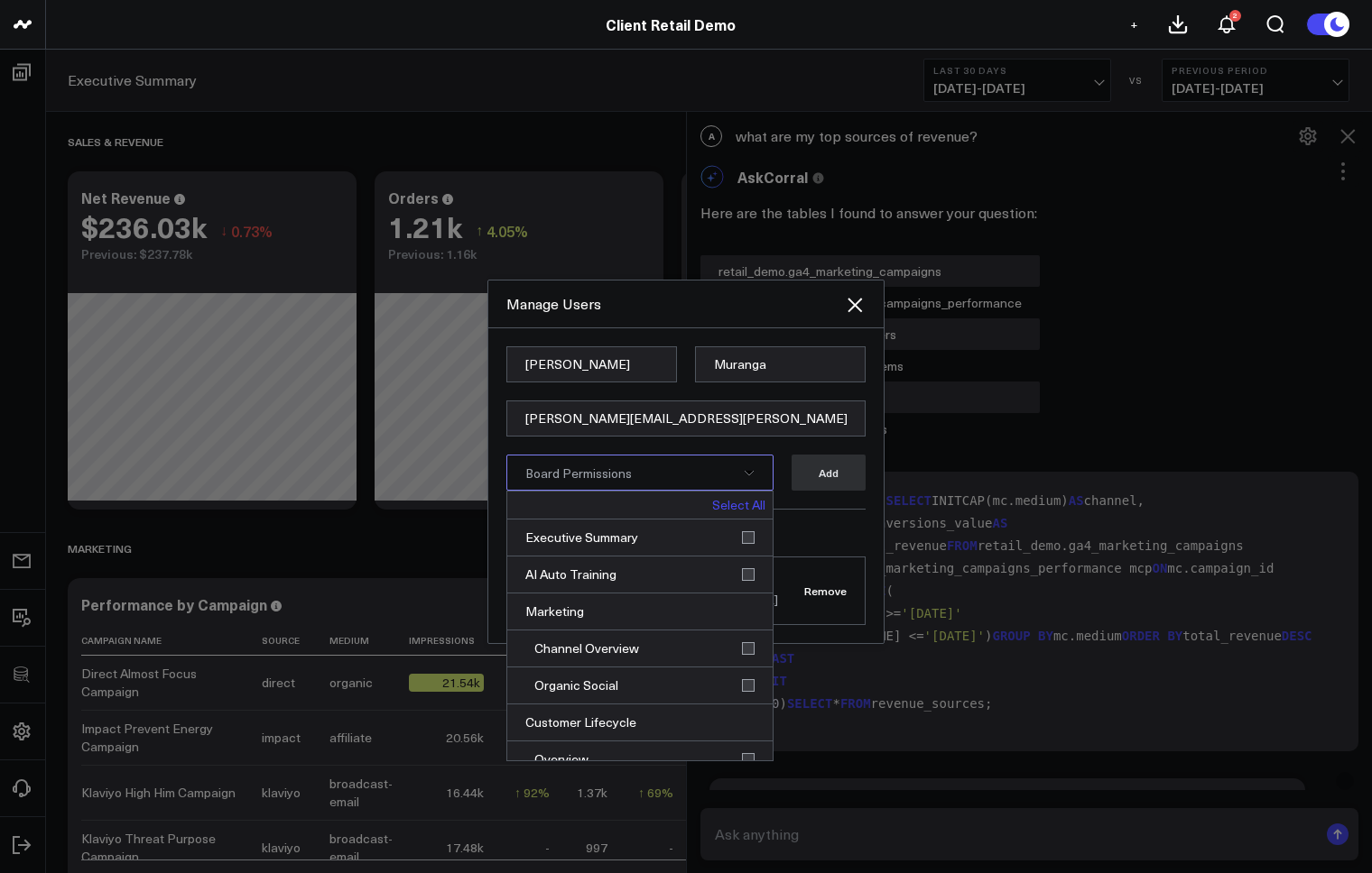
click at [738, 506] on link "Select All" at bounding box center [738, 506] width 53 height 13
click at [833, 475] on button "Add" at bounding box center [828, 473] width 74 height 36
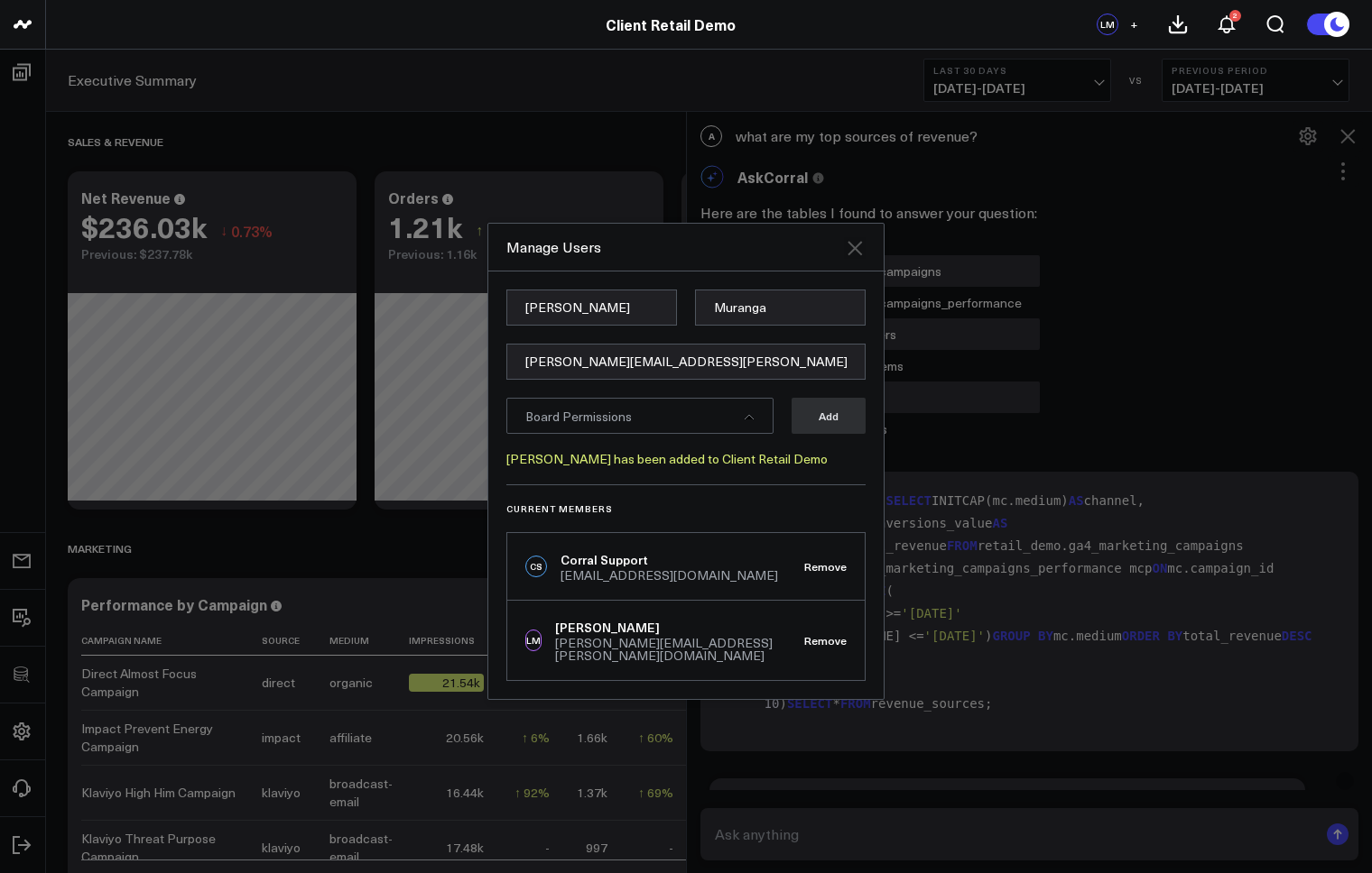
click at [854, 255] on icon at bounding box center [854, 248] width 14 height 14
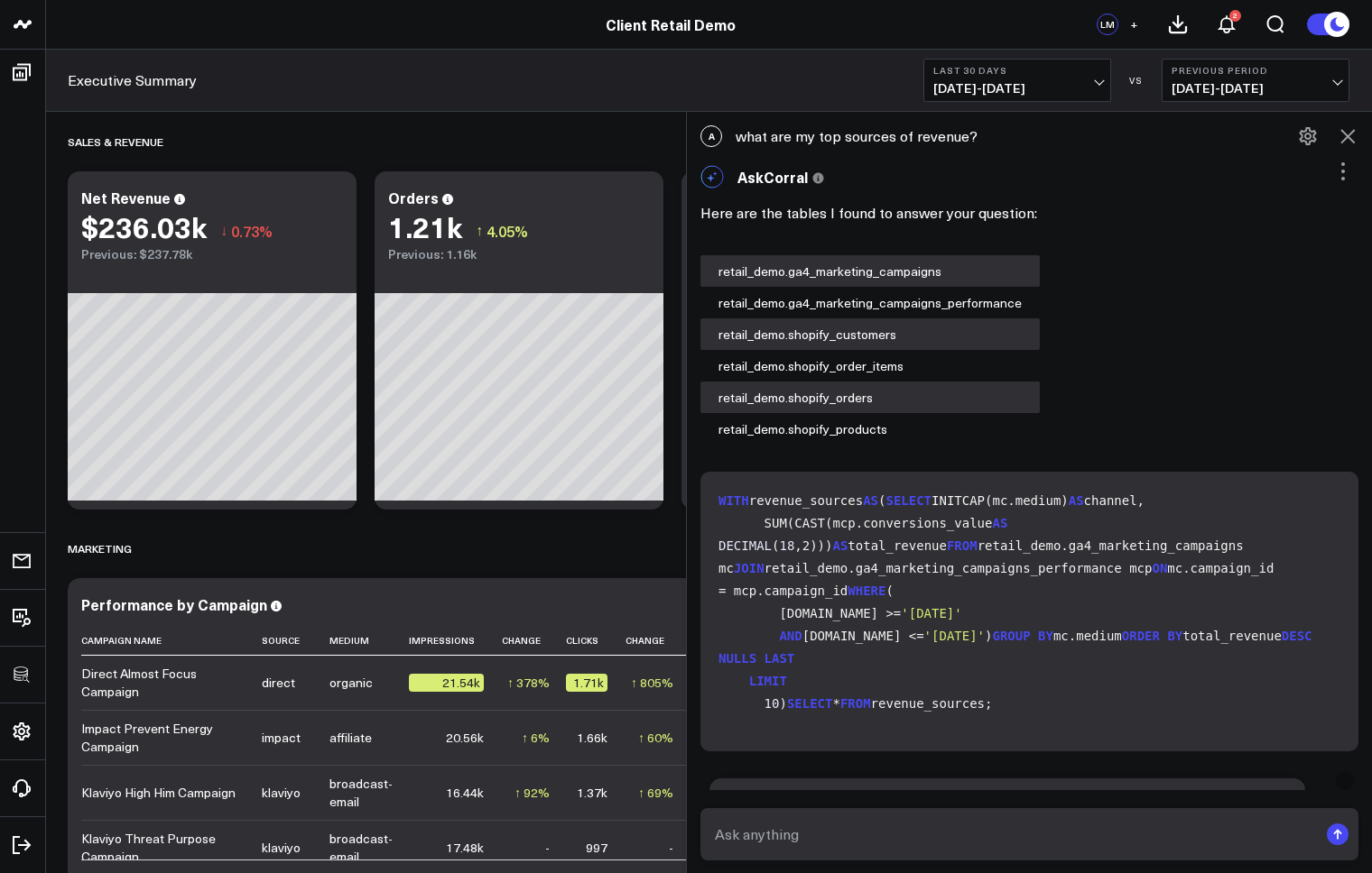
click at [1354, 133] on icon at bounding box center [1348, 136] width 22 height 22
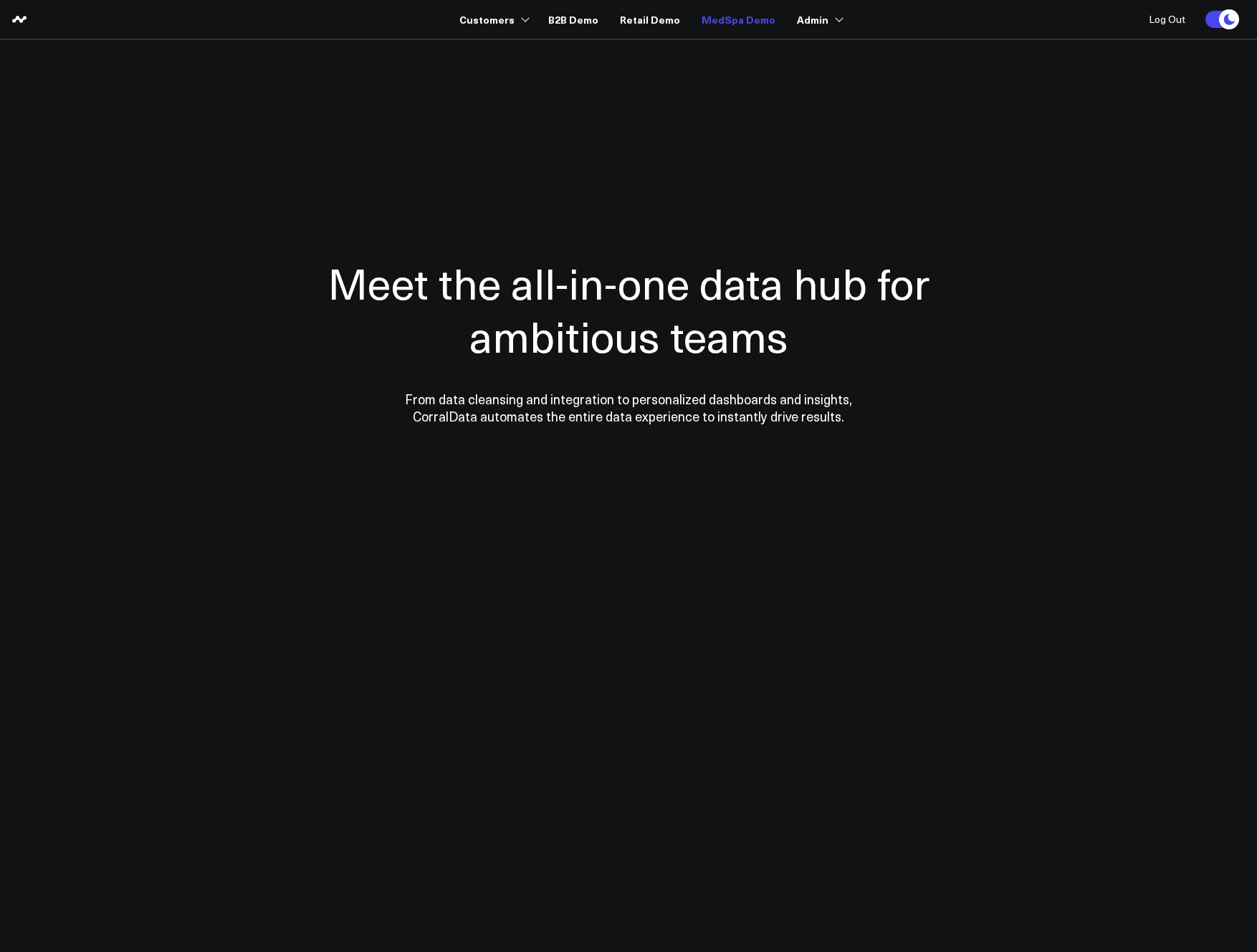
click at [735, 17] on link "MedSpa Demo" at bounding box center [738, 19] width 74 height 26
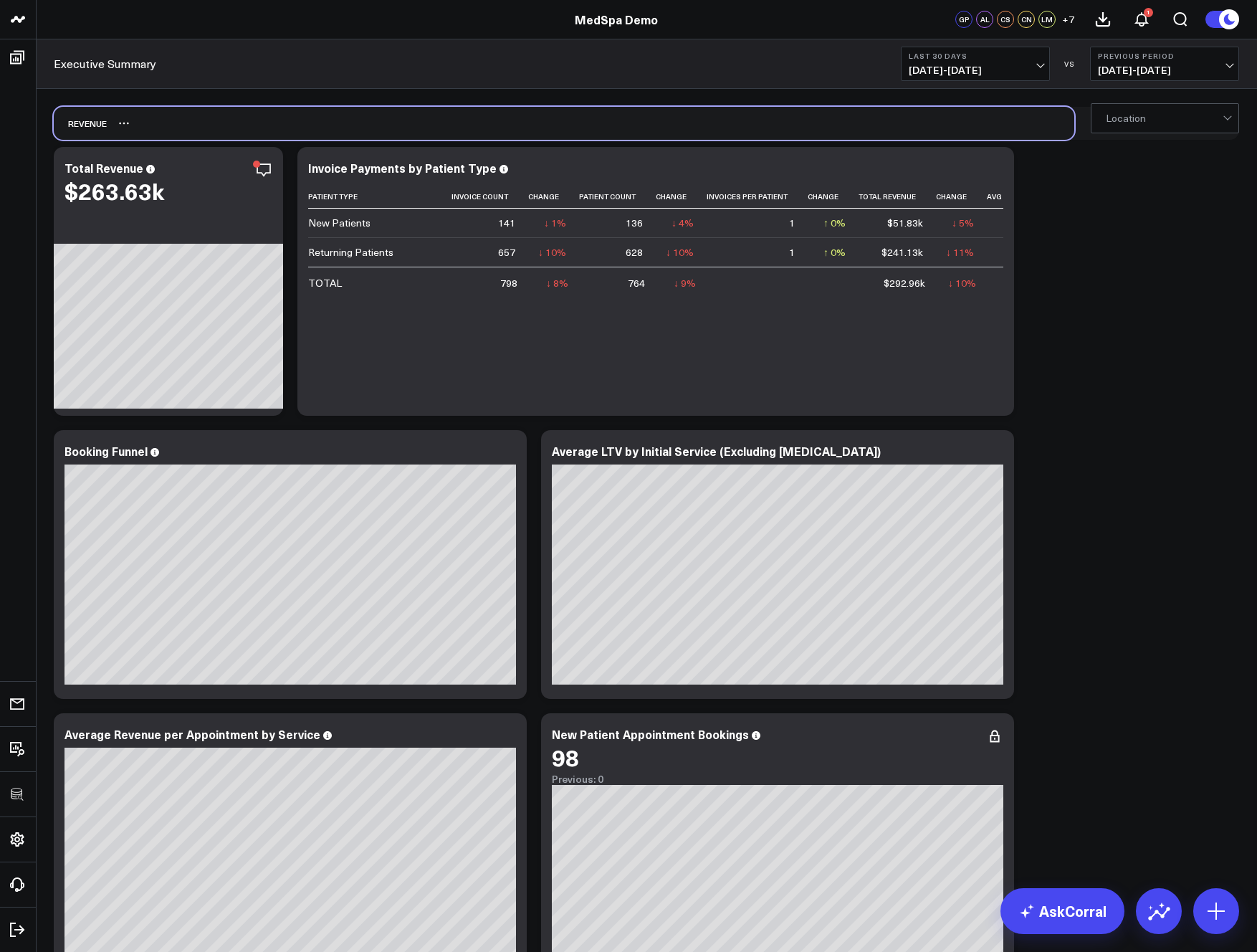
click at [448, 130] on div "Revenue" at bounding box center [564, 123] width 1021 height 33
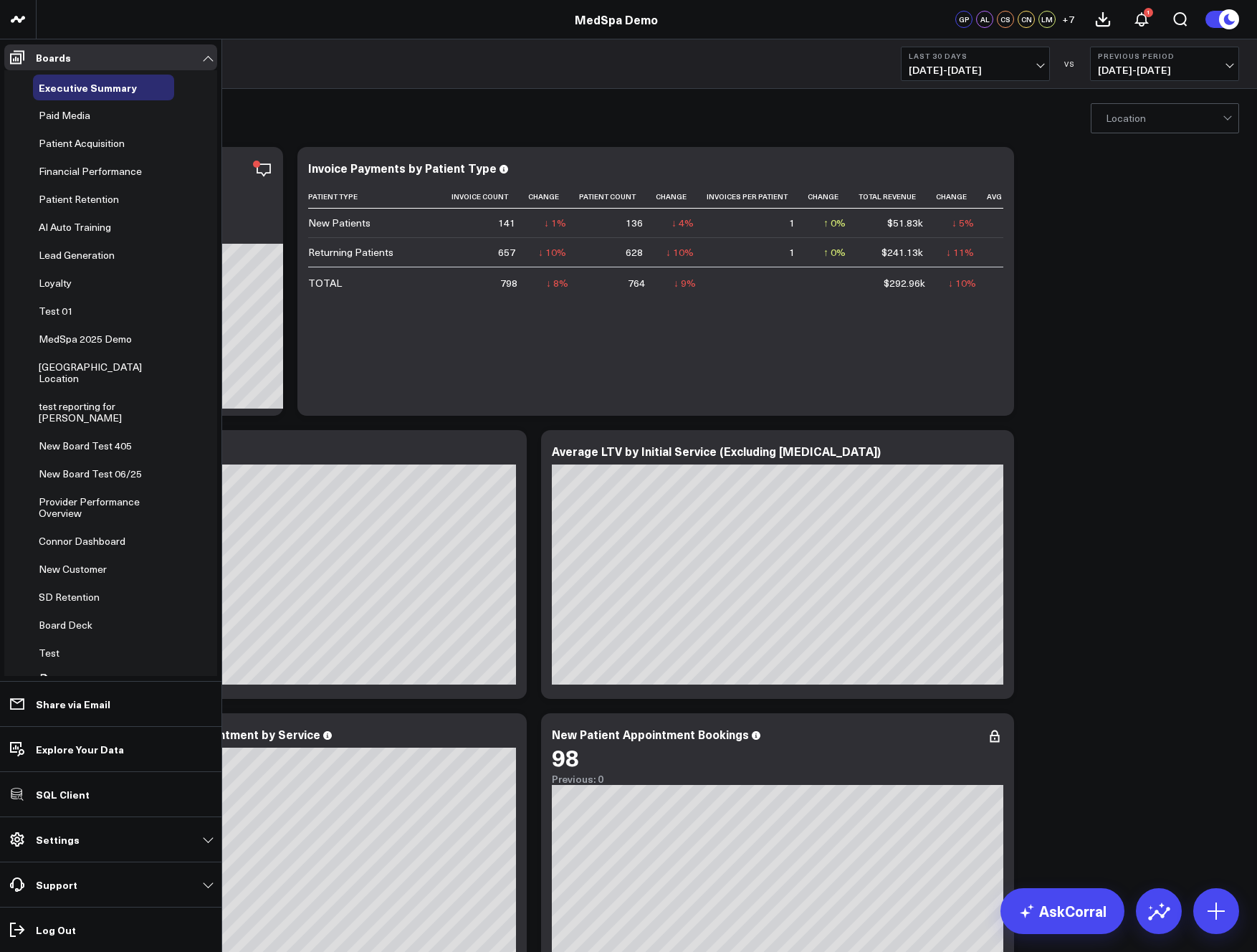
drag, startPoint x: 83, startPoint y: 842, endPoint x: 75, endPoint y: 840, distance: 8.2
click at [83, 842] on link "Settings" at bounding box center [110, 839] width 213 height 26
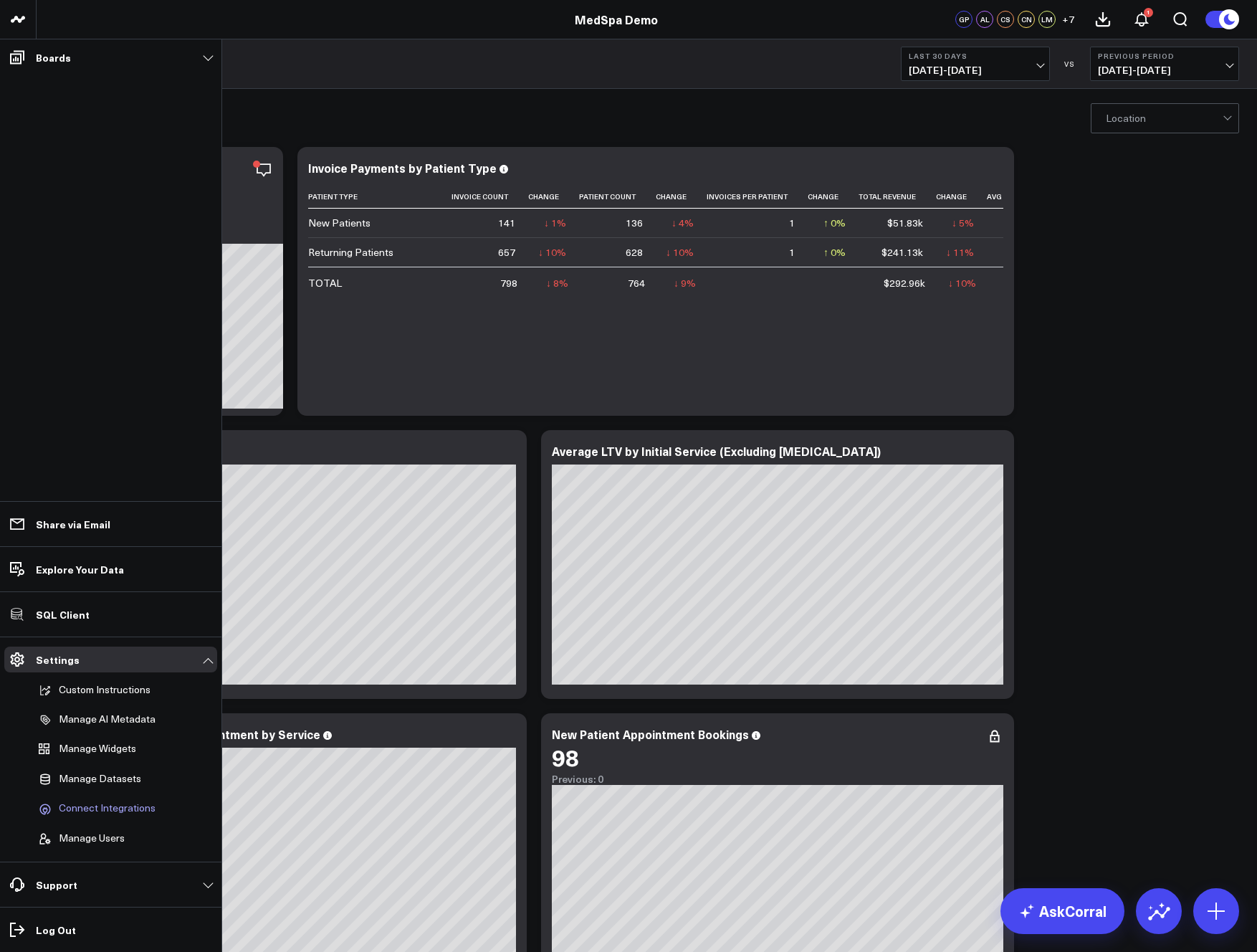
click at [103, 805] on span "Connect Integrations" at bounding box center [107, 809] width 97 height 13
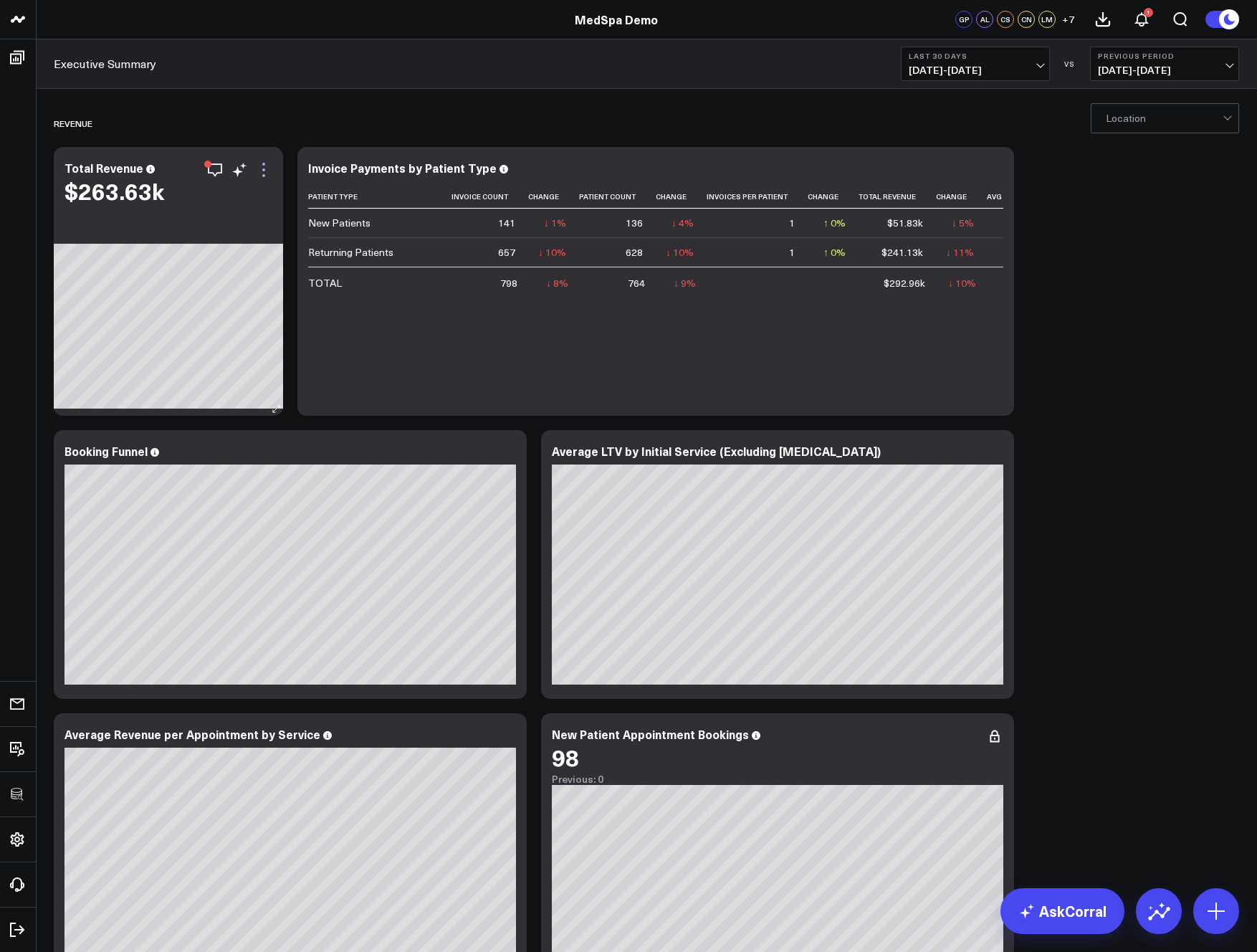
click at [261, 171] on icon at bounding box center [264, 170] width 17 height 17
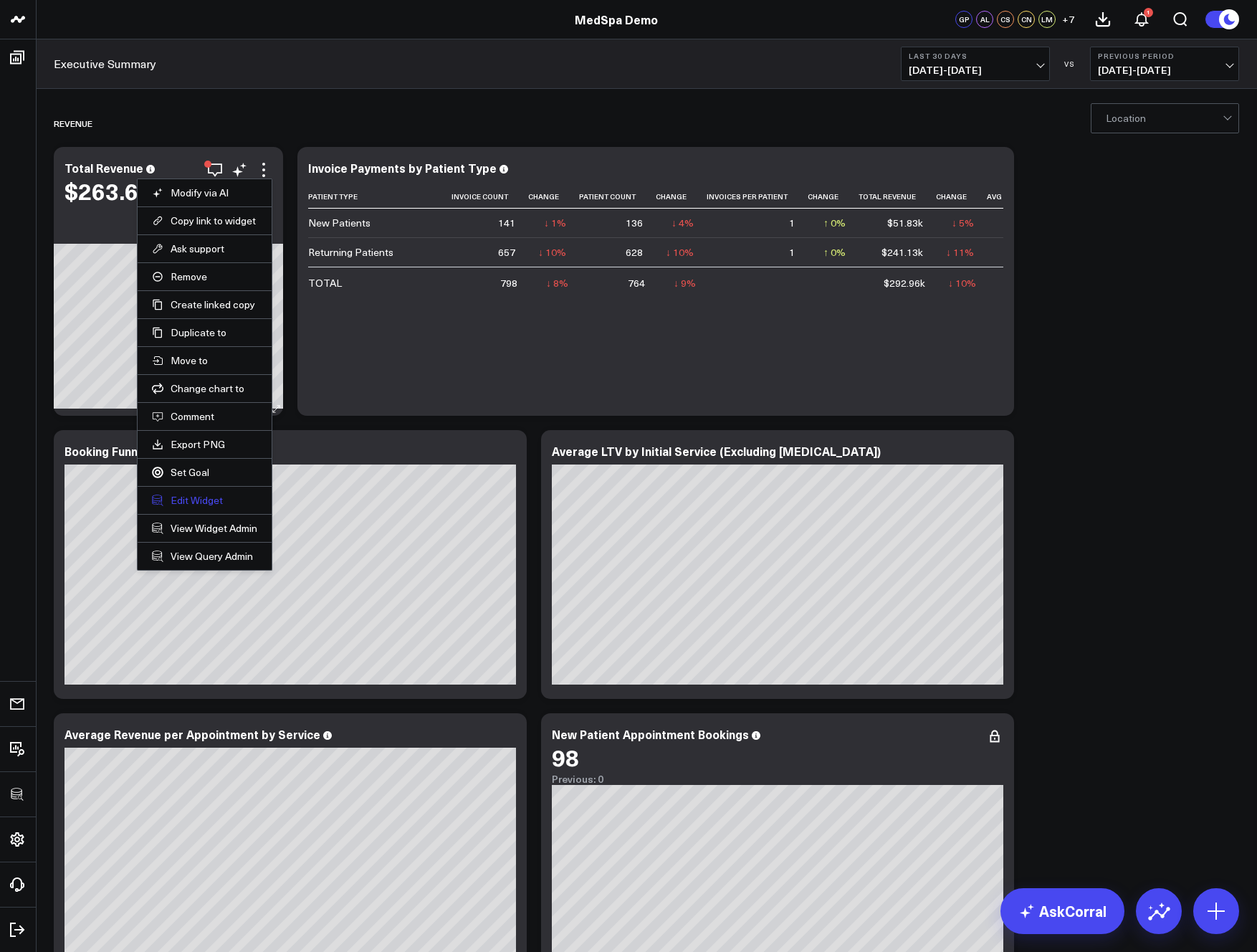
click at [194, 499] on button "Edit Widget" at bounding box center [204, 500] width 105 height 13
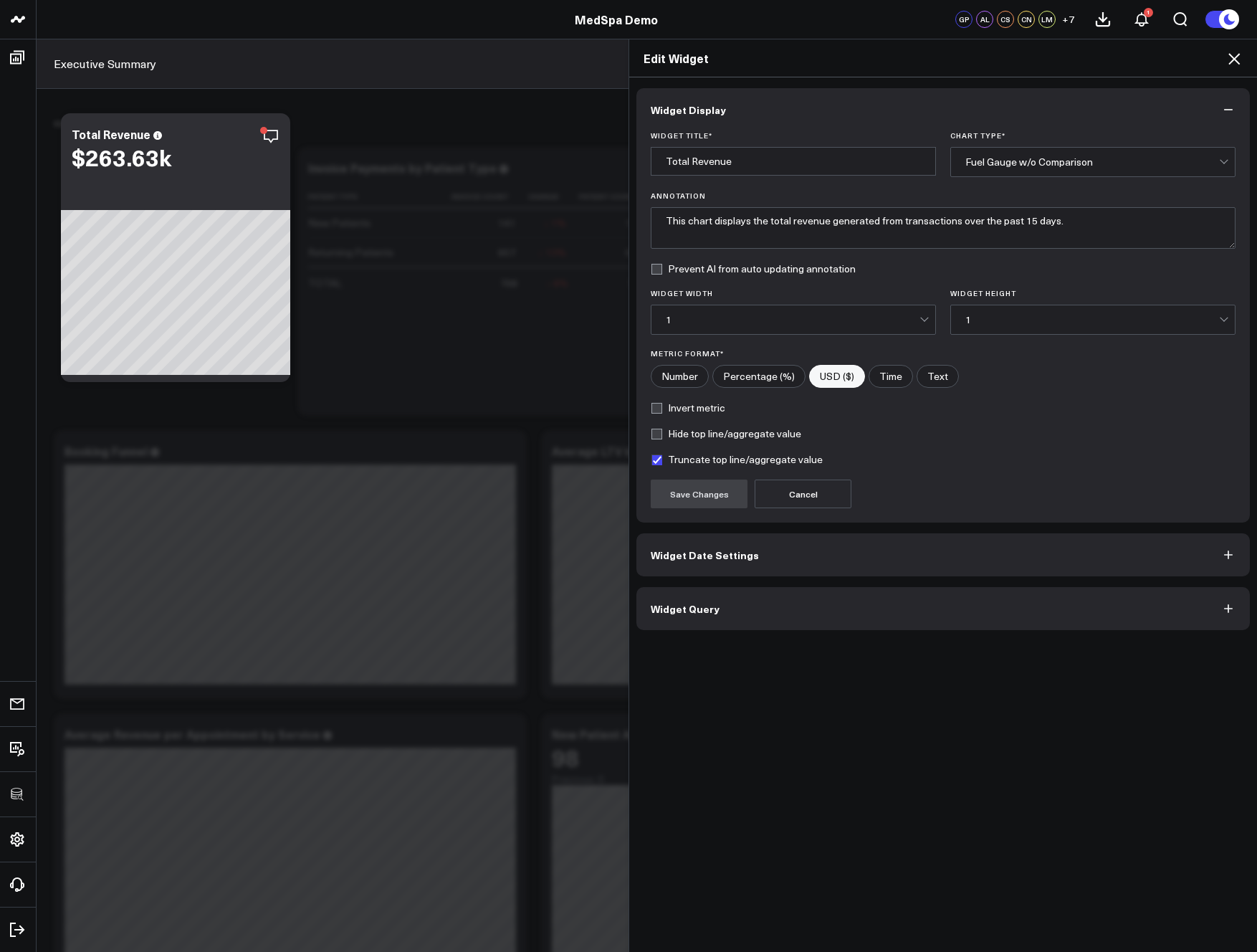
click at [720, 598] on button "Widget Query" at bounding box center [943, 608] width 613 height 43
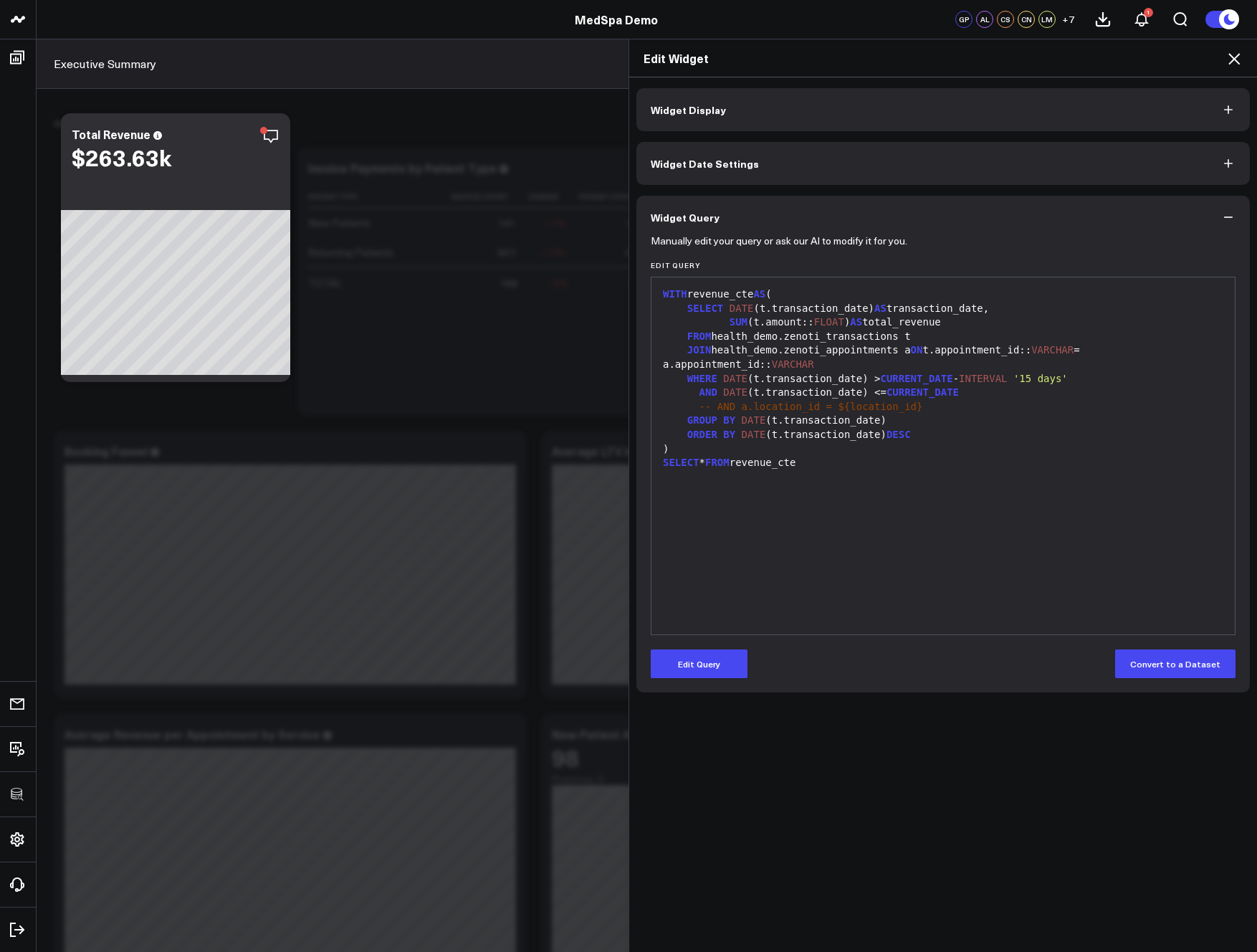
click at [1235, 57] on icon at bounding box center [1234, 59] width 11 height 11
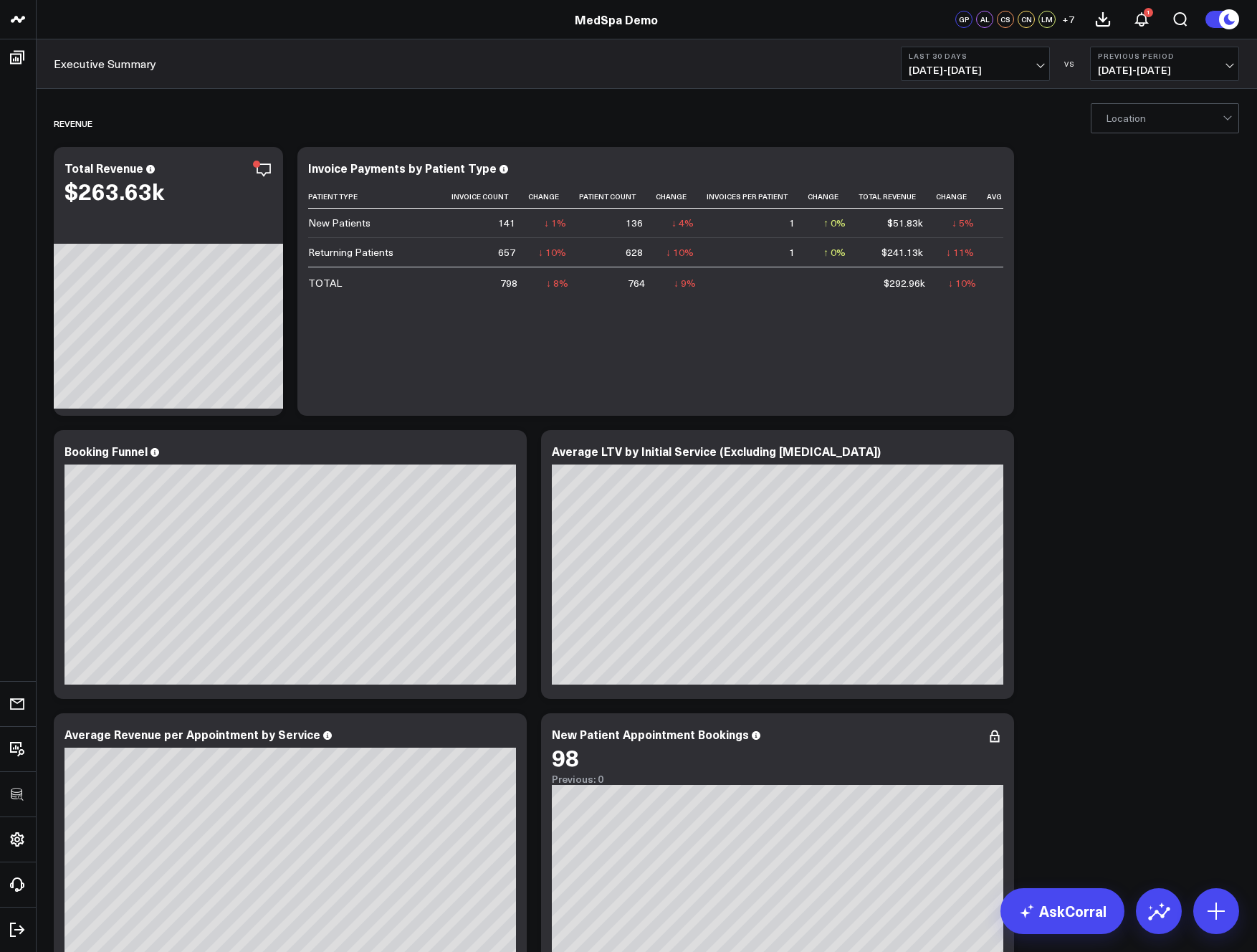
click at [1144, 122] on div at bounding box center [1164, 118] width 117 height 29
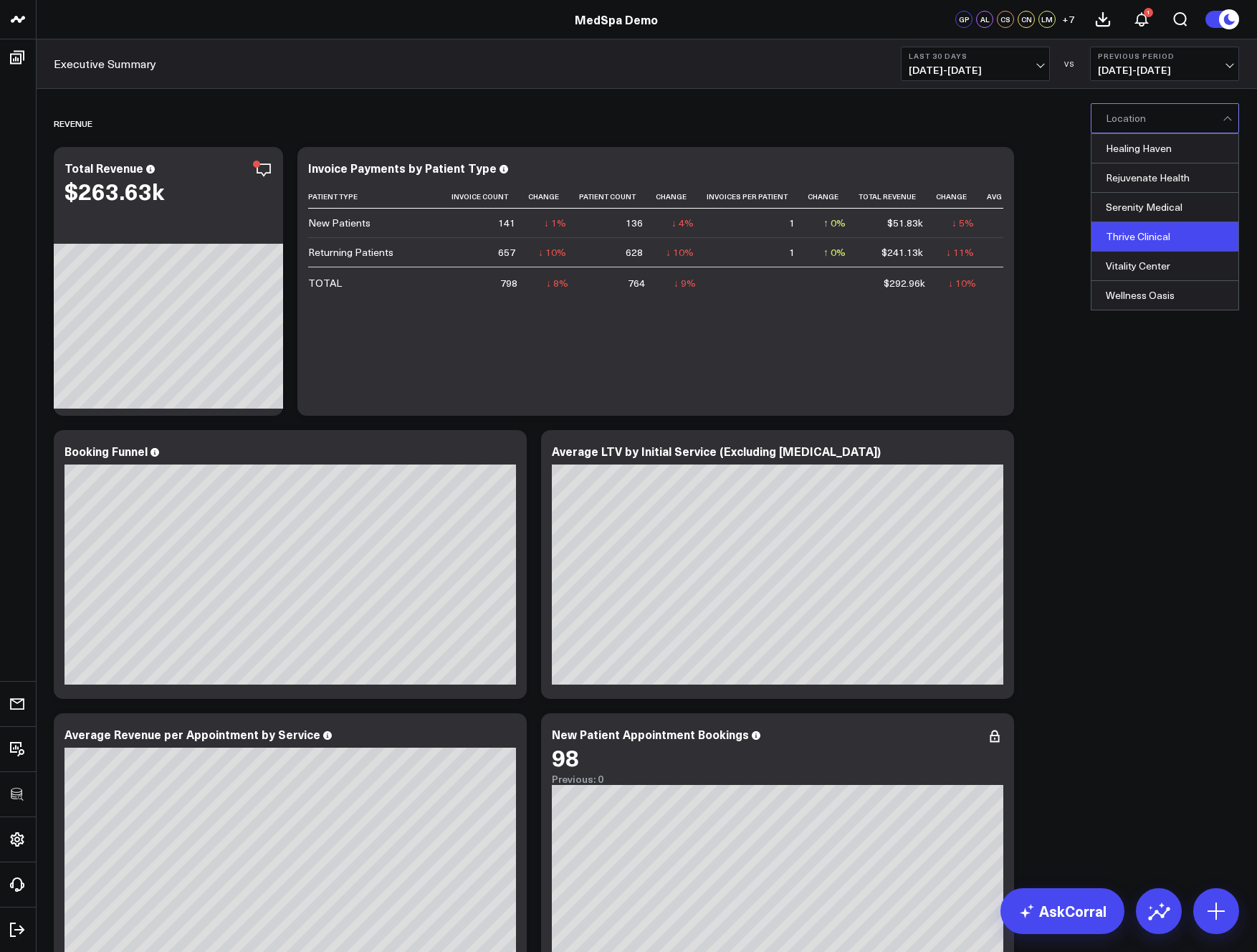
click at [1151, 239] on div "Thrive Clinical" at bounding box center [1165, 237] width 147 height 29
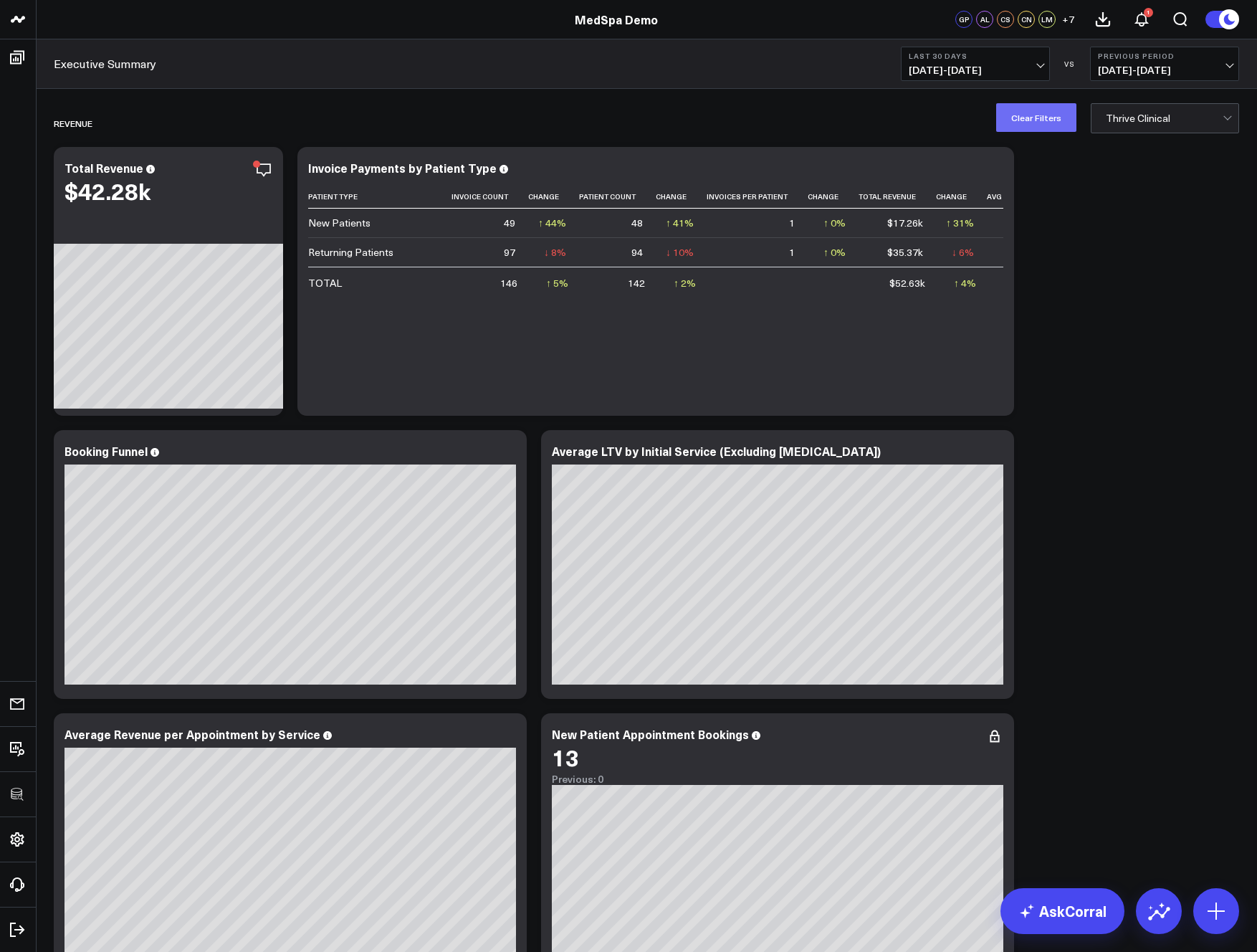
click at [1037, 119] on button "Clear Filters" at bounding box center [1037, 118] width 80 height 29
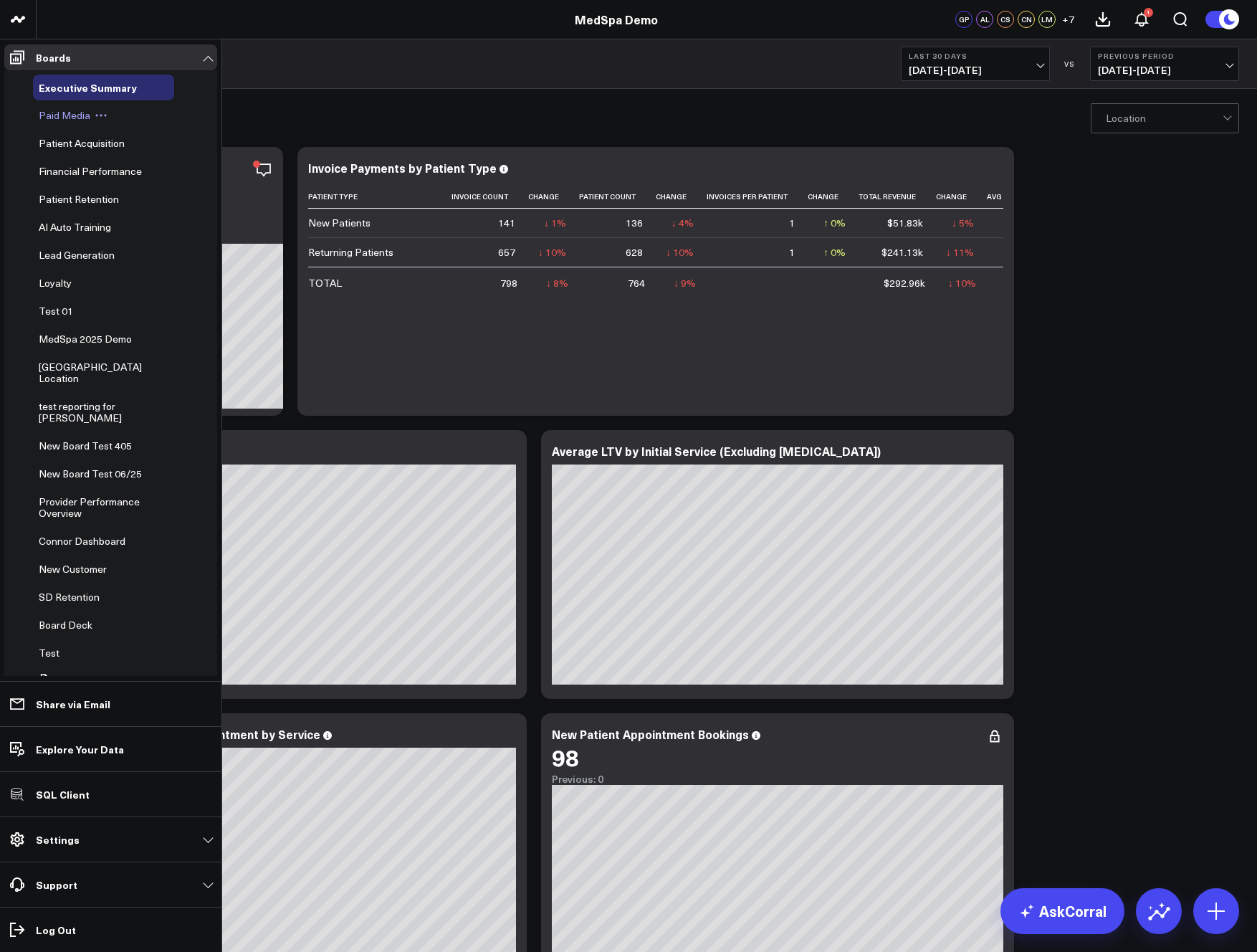
click at [69, 111] on span "Paid Media" at bounding box center [65, 115] width 52 height 14
